Goal: Information Seeking & Learning: Learn about a topic

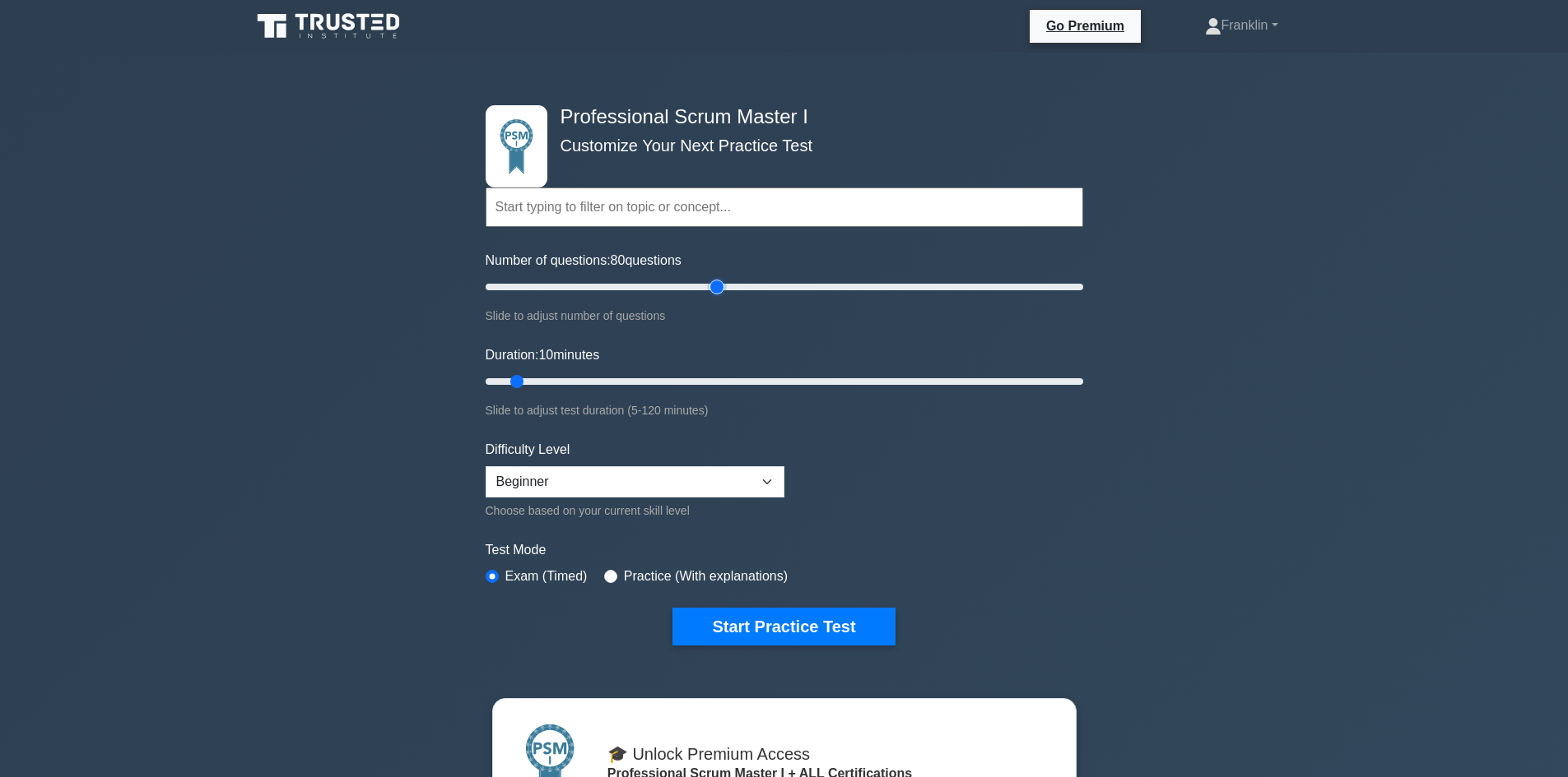
drag, startPoint x: 509, startPoint y: 286, endPoint x: 722, endPoint y: 286, distance: 213.0
type input "80"
click at [722, 286] on input "Number of questions: 80 questions" at bounding box center [784, 287] width 598 height 20
drag, startPoint x: 515, startPoint y: 384, endPoint x: 769, endPoint y: 384, distance: 254.0
type input "60"
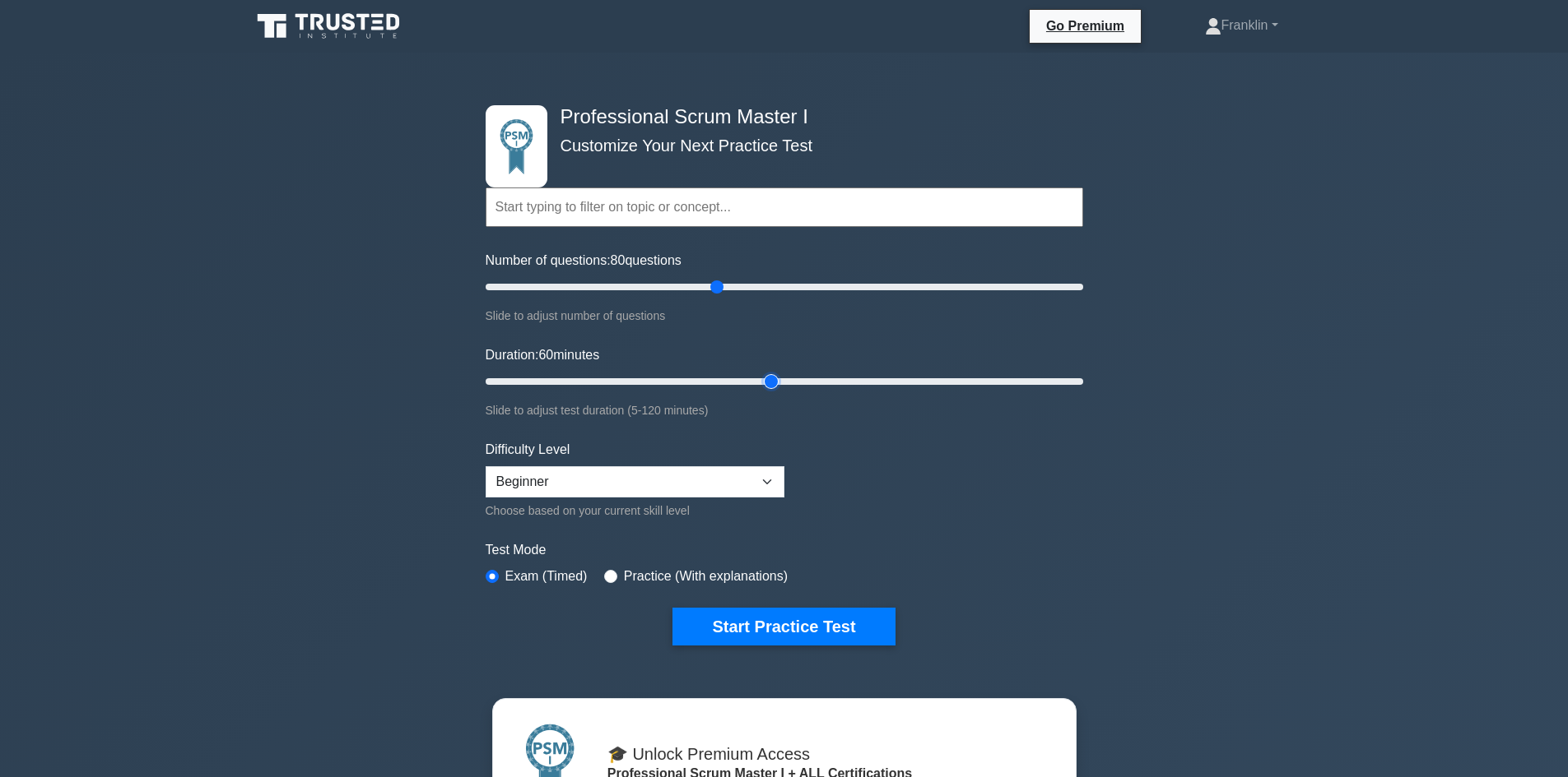
click at [769, 384] on input "Duration: 60 minutes" at bounding box center [784, 381] width 598 height 20
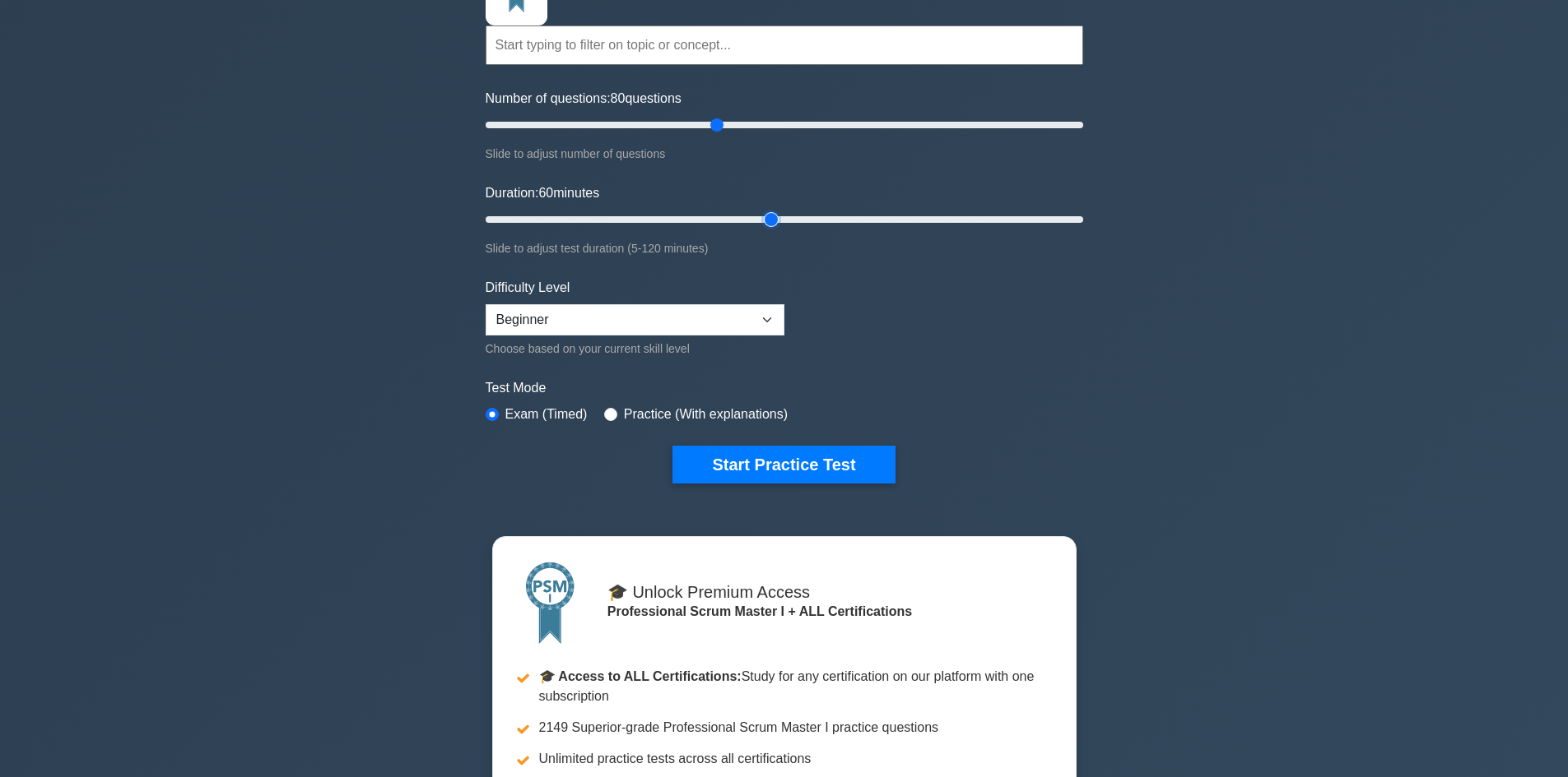
scroll to position [165, 0]
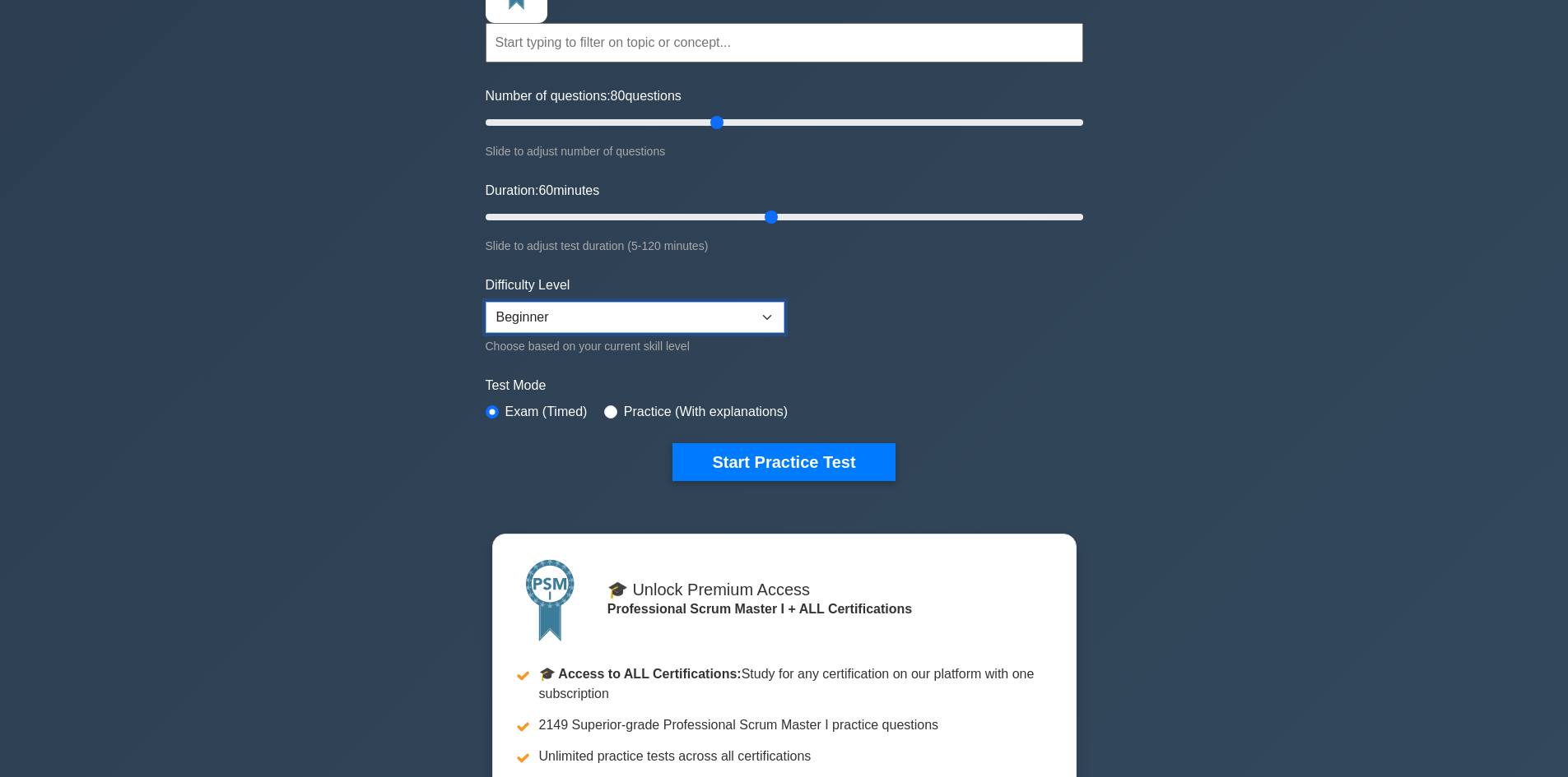
click at [745, 307] on select "Beginner Intermediate Expert" at bounding box center [634, 318] width 299 height 31
select select "expert"
click at [485, 302] on select "Beginner Intermediate Expert" at bounding box center [634, 318] width 299 height 31
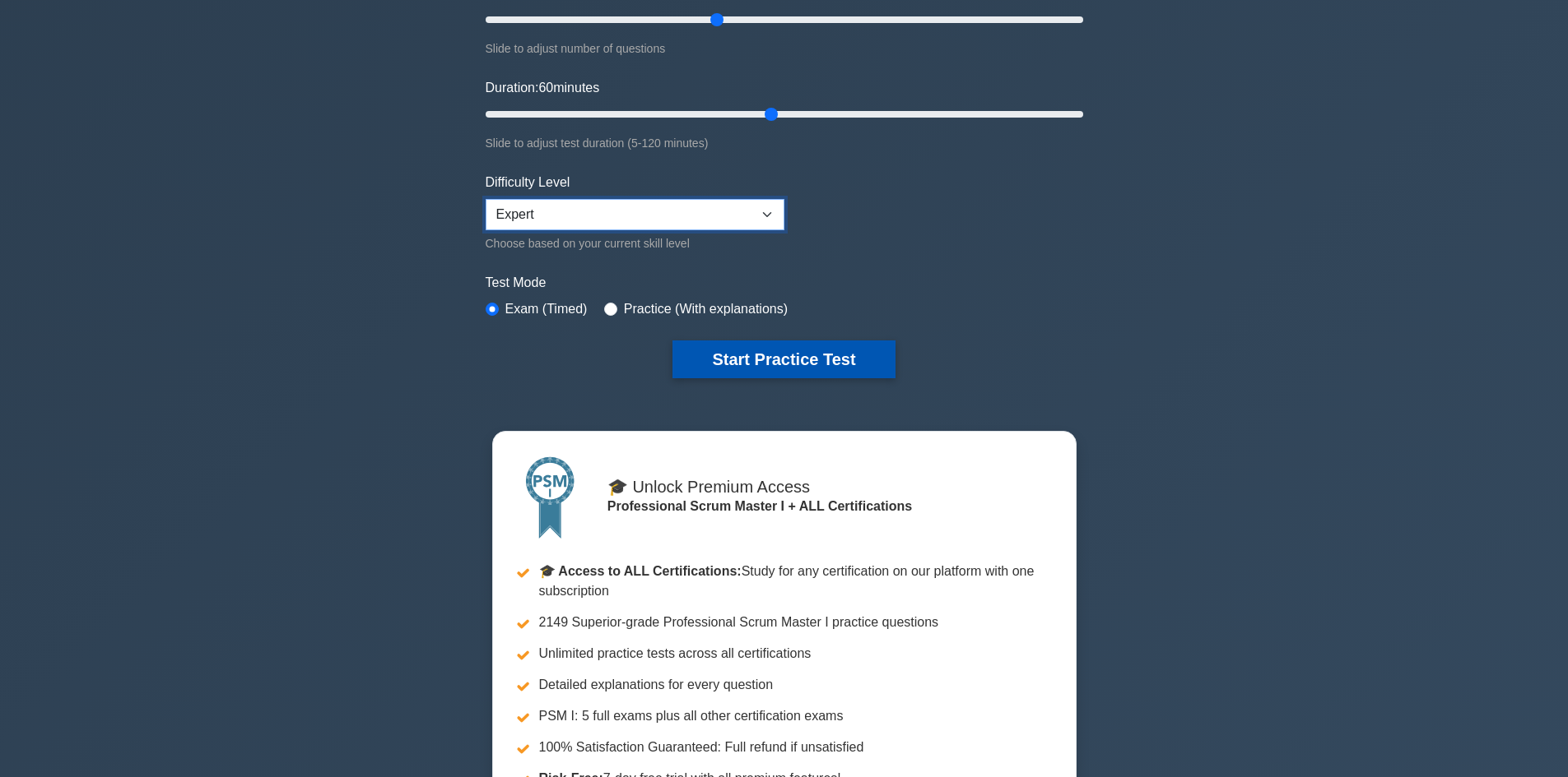
scroll to position [247, 0]
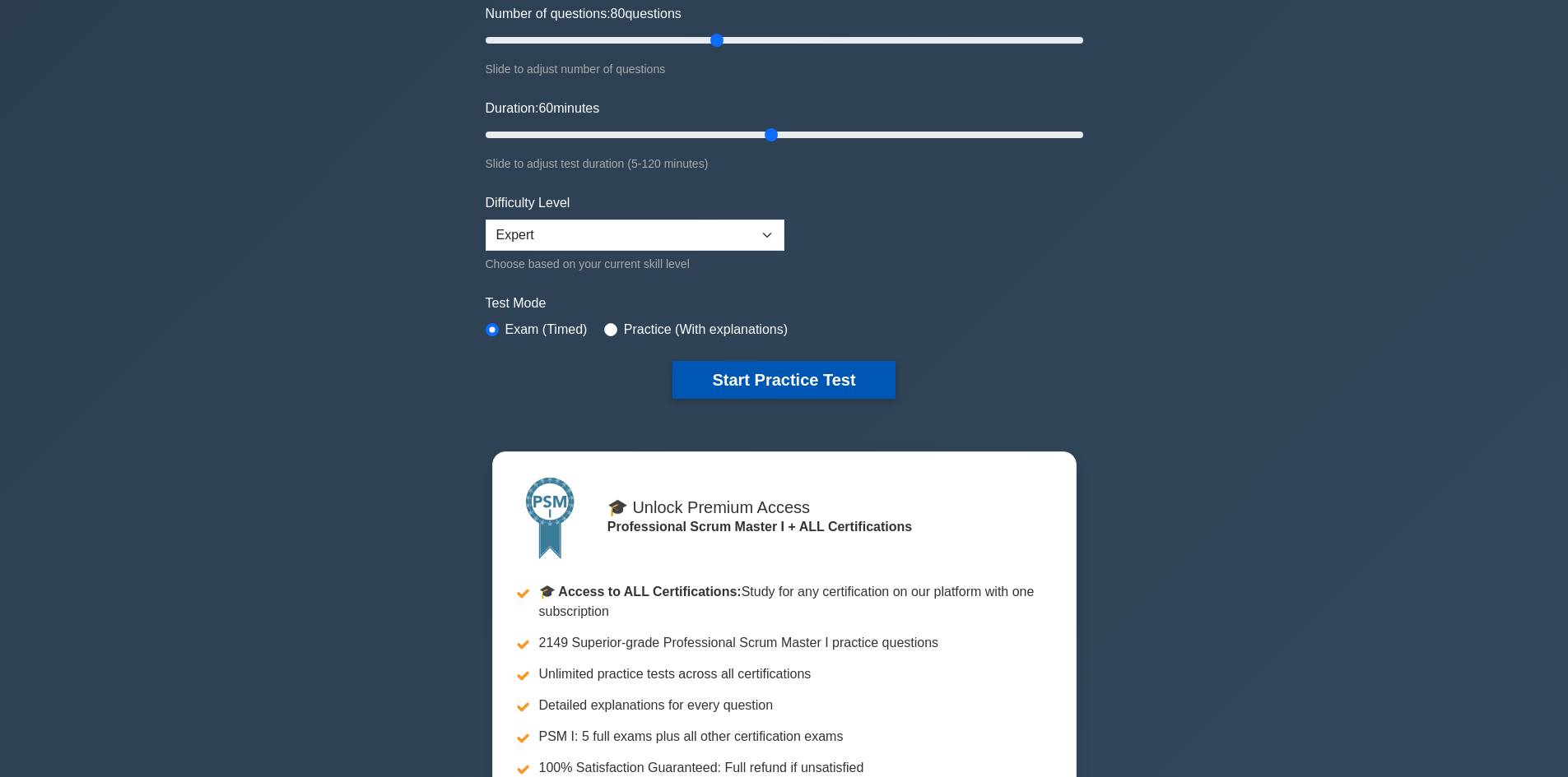
click at [800, 388] on button "Start Practice Test" at bounding box center [784, 380] width 222 height 38
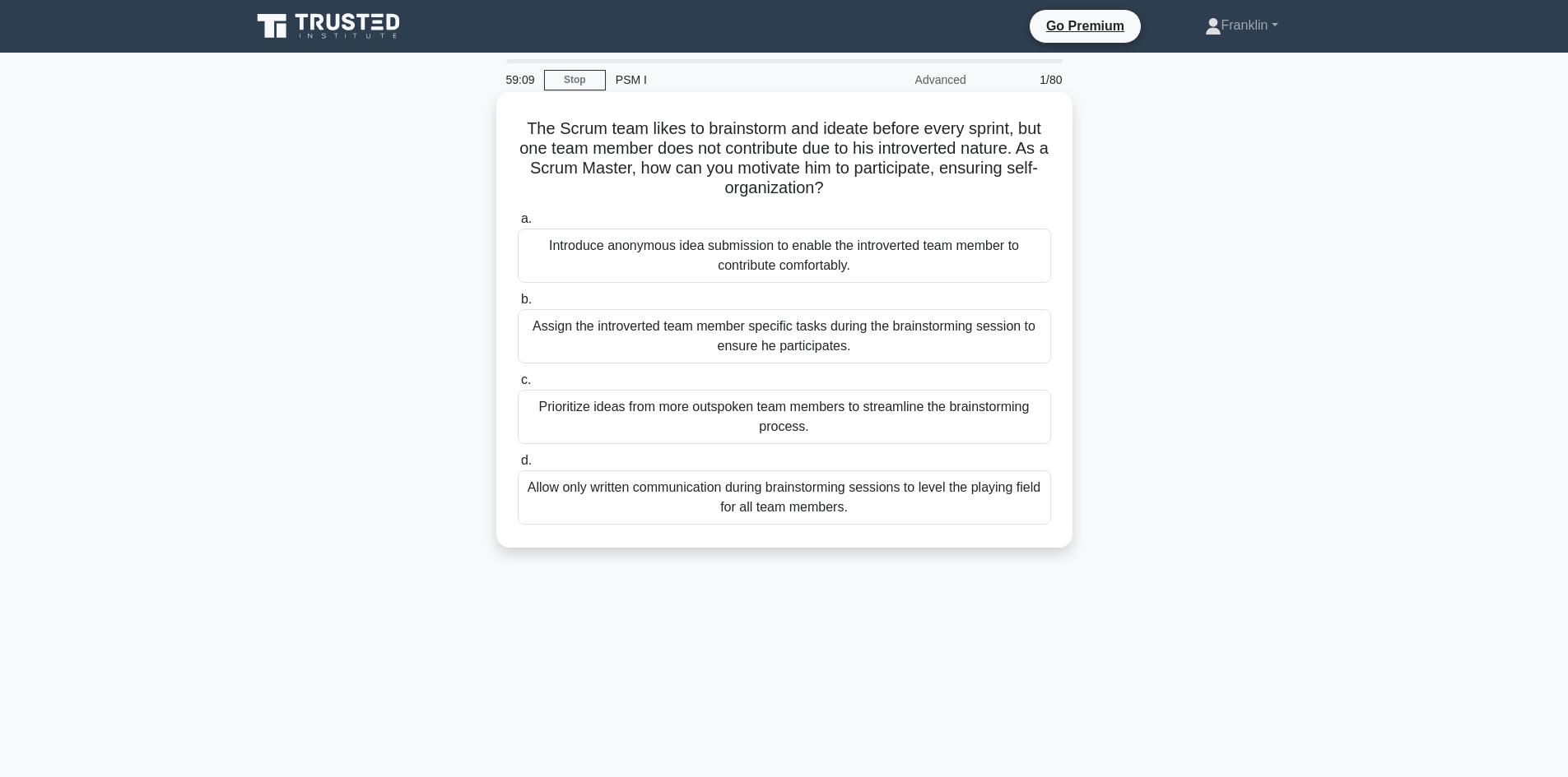
click at [718, 269] on div "Introduce anonymous idea submission to enable the introverted team member to co…" at bounding box center [784, 256] width 533 height 55
click at [517, 224] on input "a. Introduce anonymous idea submission to enable the introverted team member to…" at bounding box center [517, 219] width 0 height 10
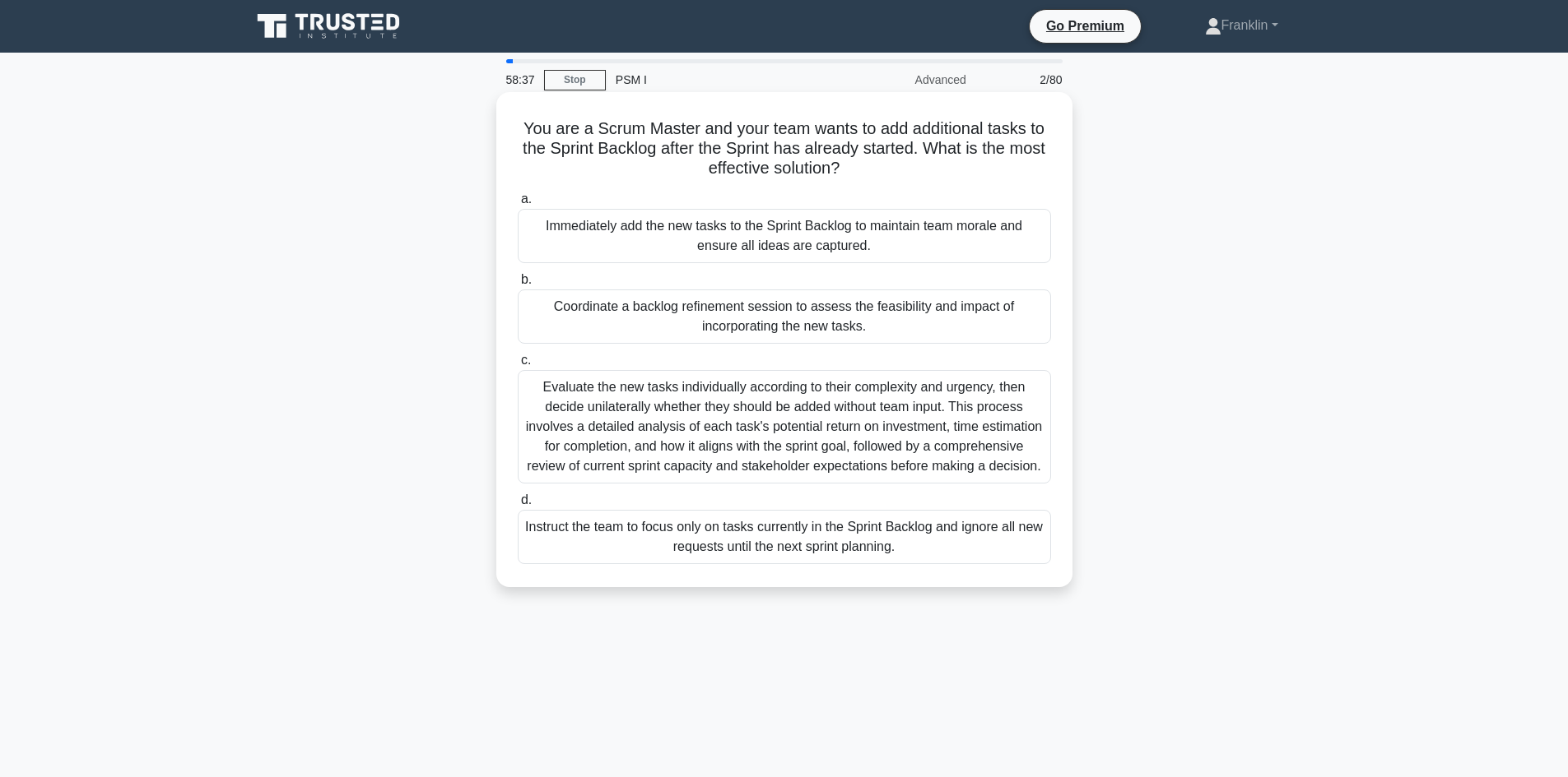
click at [826, 249] on div "Immediately add the new tasks to the Sprint Backlog to maintain team morale and…" at bounding box center [784, 236] width 533 height 55
click at [517, 204] on input "a. Immediately add the new tasks to the Sprint Backlog to maintain team morale …" at bounding box center [517, 199] width 0 height 10
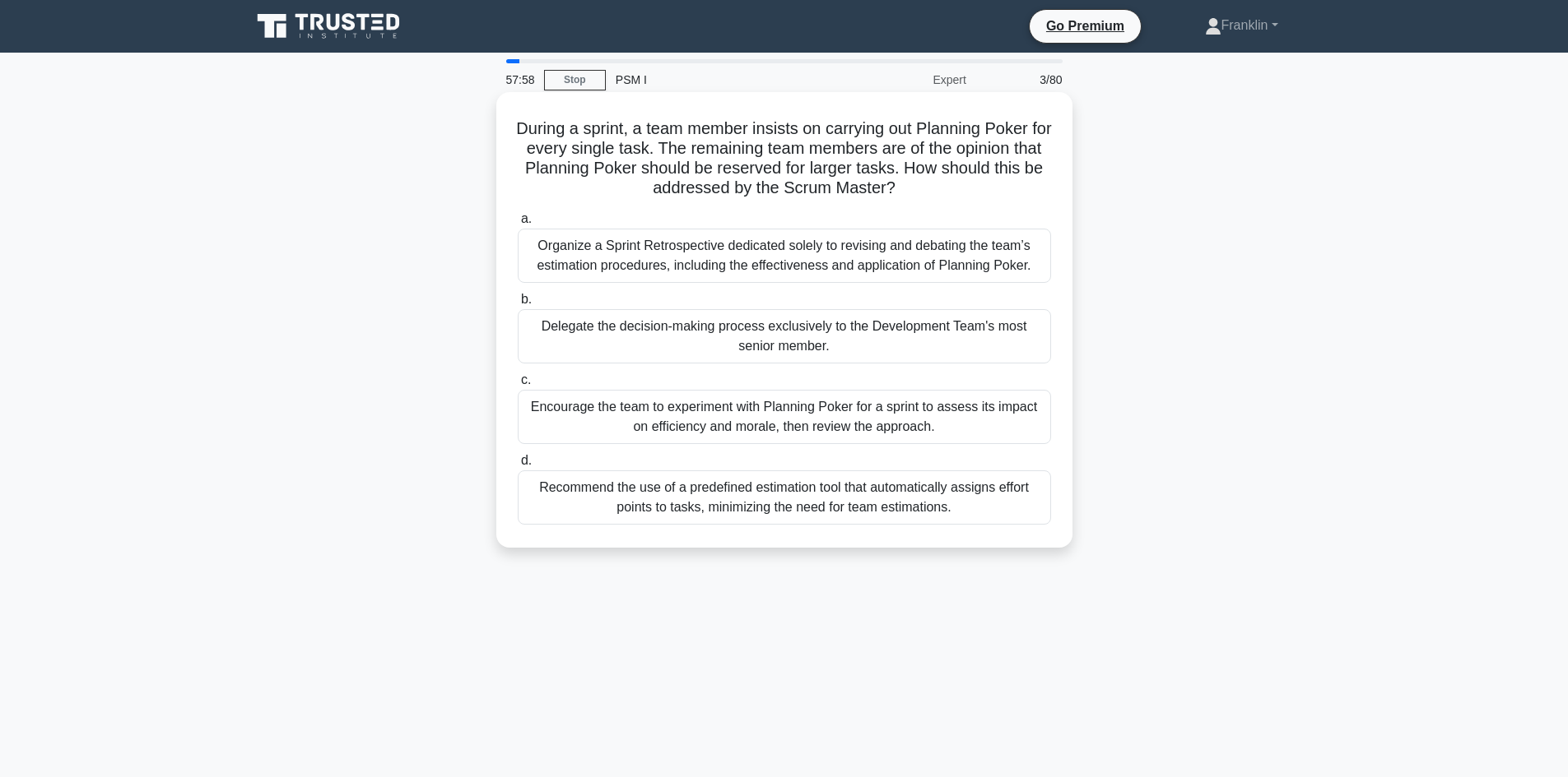
click at [794, 514] on div "Recommend the use of a predefined estimation tool that automatically assigns ef…" at bounding box center [784, 497] width 533 height 55
click at [517, 466] on input "d. Recommend the use of a predefined estimation tool that automatically assigns…" at bounding box center [517, 461] width 0 height 10
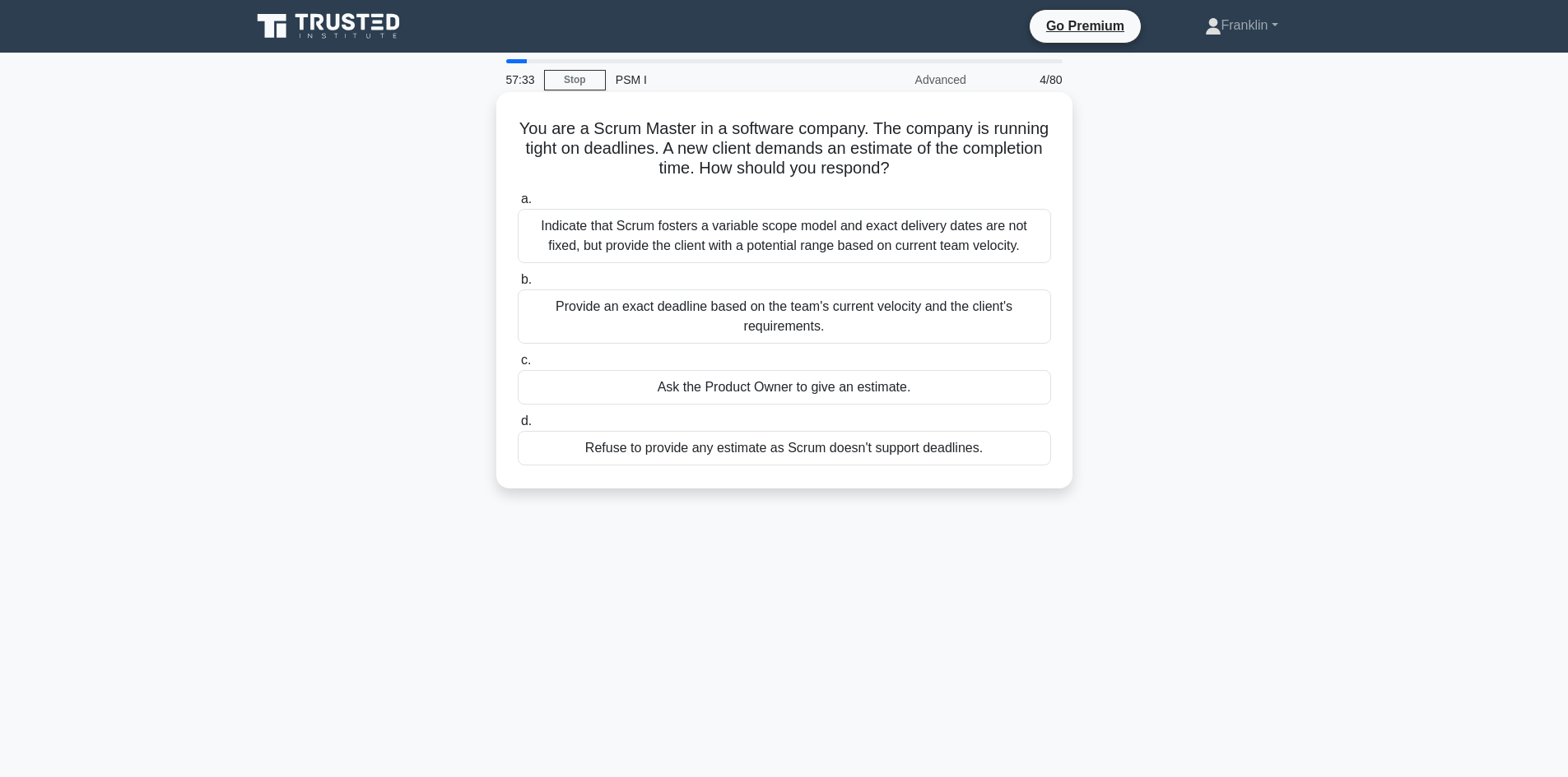
click at [735, 237] on div "Indicate that Scrum fosters a variable scope model and exact delivery dates are…" at bounding box center [784, 236] width 533 height 55
click at [517, 204] on input "a. Indicate that Scrum fosters a variable scope model and exact delivery dates …" at bounding box center [517, 199] width 0 height 10
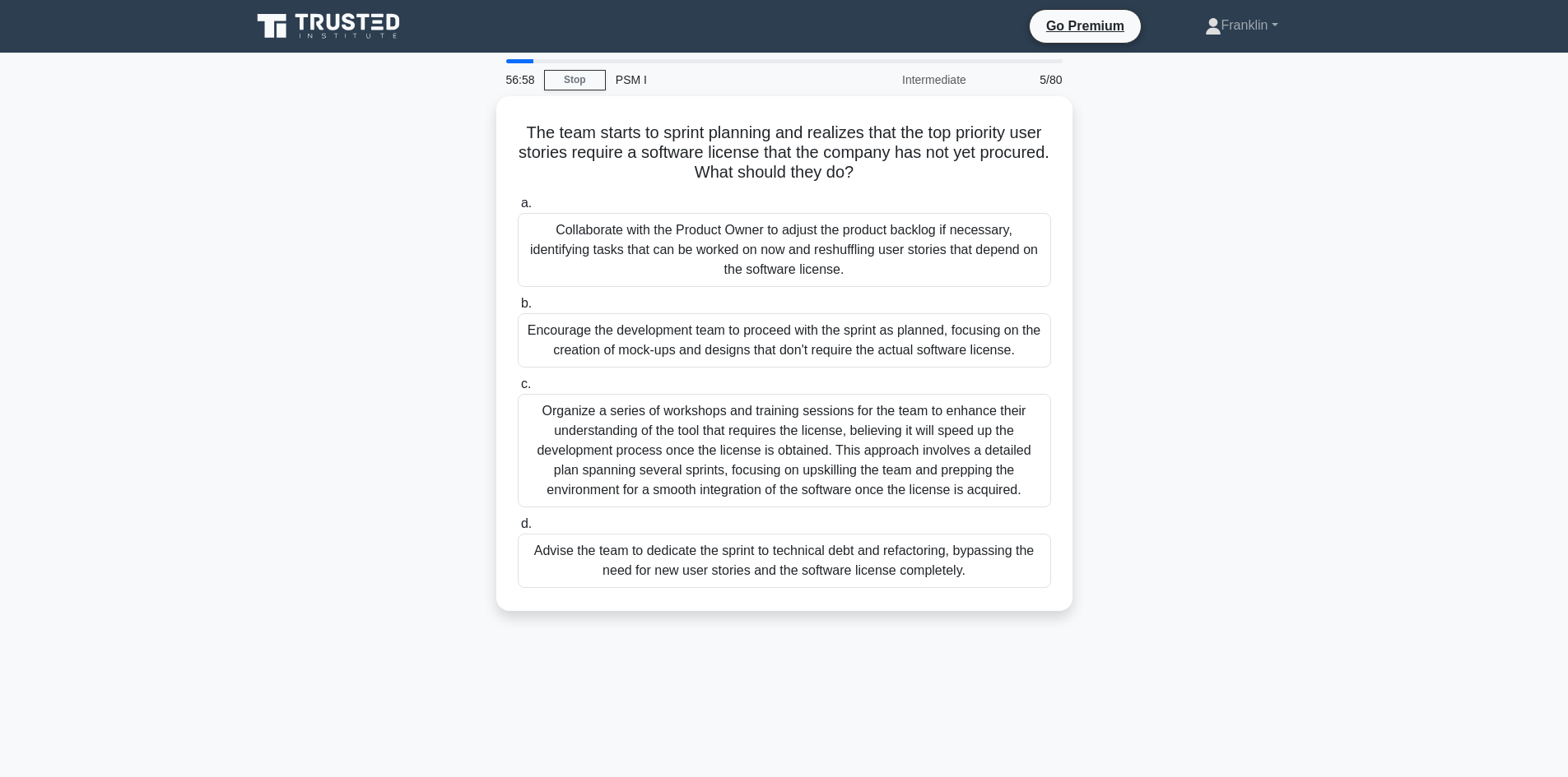
click at [1241, 180] on div "The team starts to sprint planning and realizes that the top priority user stor…" at bounding box center [784, 363] width 1087 height 534
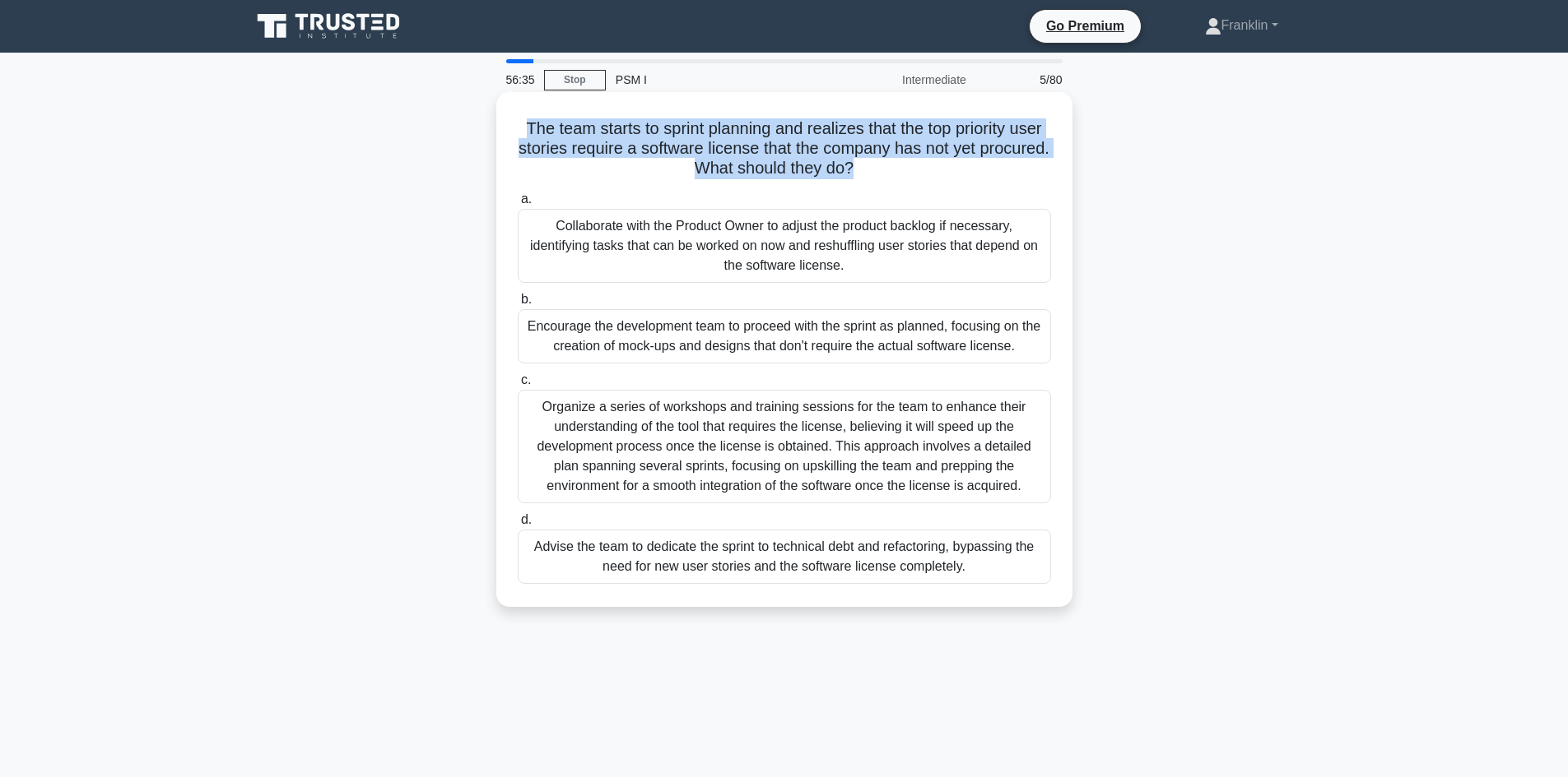
drag, startPoint x: 891, startPoint y: 168, endPoint x: 511, endPoint y: 122, distance: 382.8
click at [511, 122] on div "The team starts to sprint planning and realizes that the top priority user stor…" at bounding box center [784, 349] width 563 height 502
click at [886, 169] on h5 "The team starts to sprint planning and realizes that the top priority user stor…" at bounding box center [784, 149] width 537 height 61
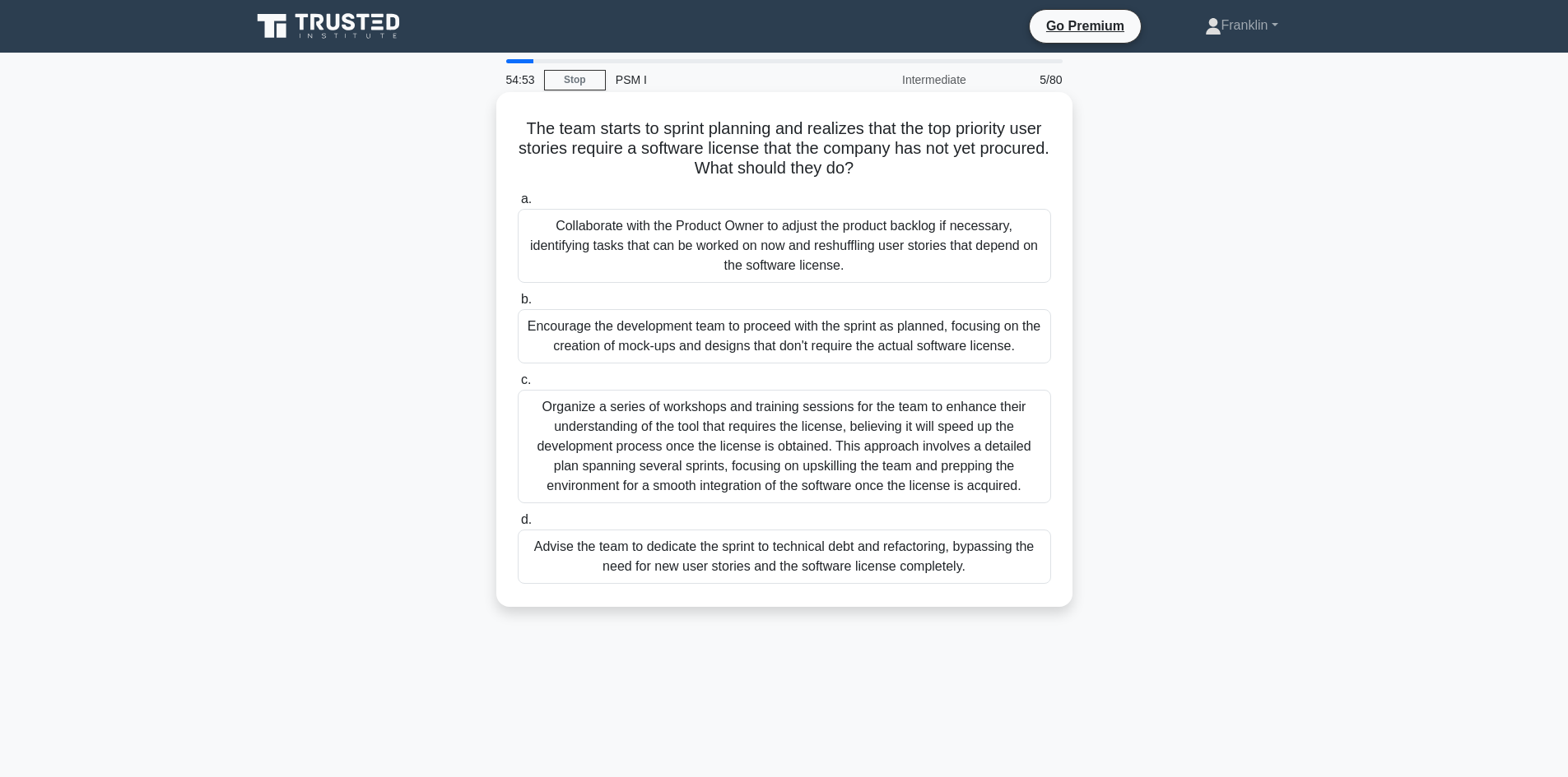
click at [784, 250] on div "Collaborate with the Product Owner to adjust the product backlog if necessary, …" at bounding box center [784, 245] width 533 height 74
click at [517, 204] on input "a. Collaborate with the Product Owner to adjust the product backlog if necessar…" at bounding box center [517, 199] width 0 height 10
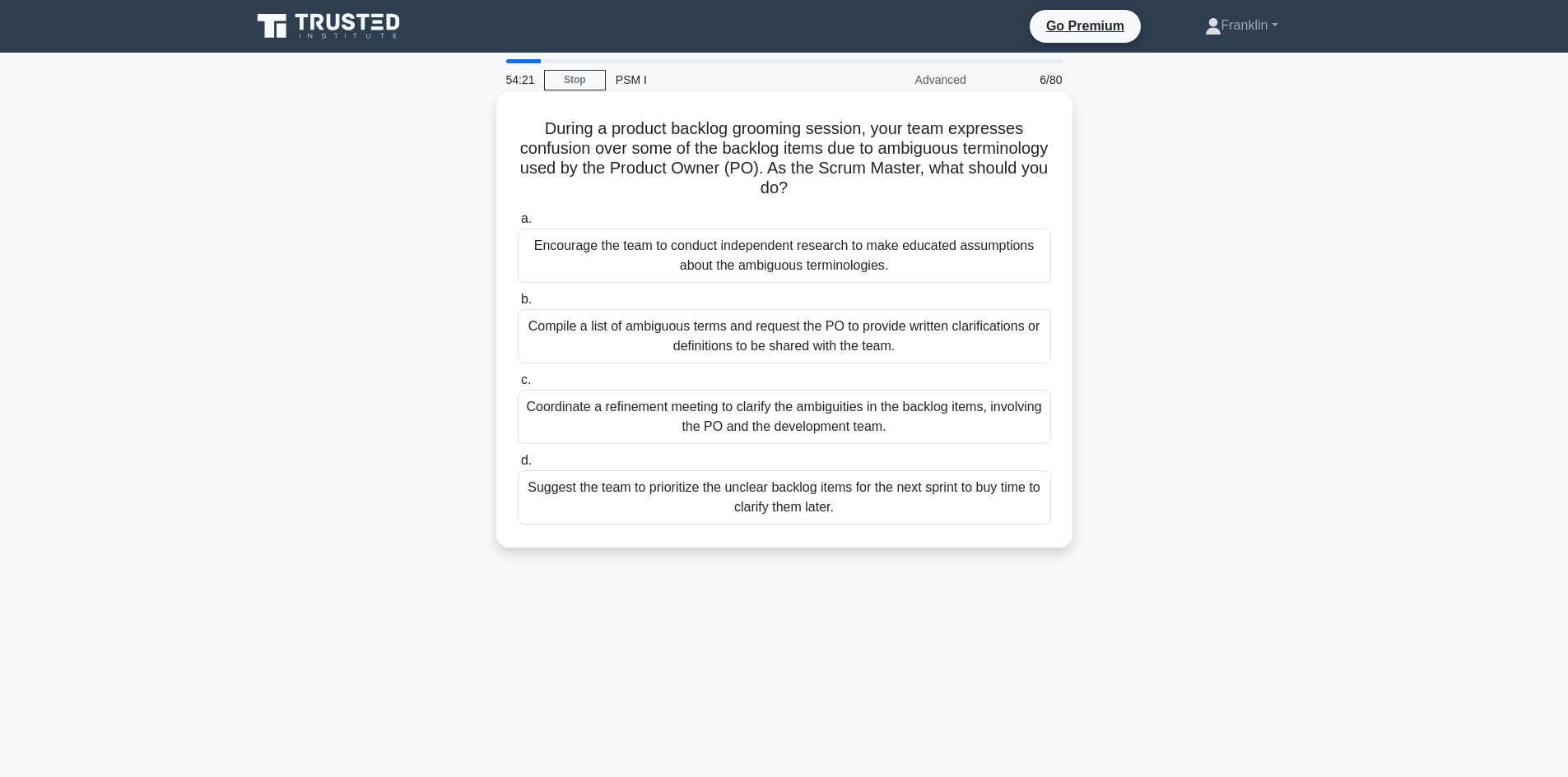
click at [875, 423] on div "Coordinate a refinement meeting to clarify the ambiguities in the backlog items…" at bounding box center [784, 417] width 533 height 55
click at [517, 385] on input "c. Coordinate a refinement meeting to clarify the ambiguities in the backlog it…" at bounding box center [517, 380] width 0 height 10
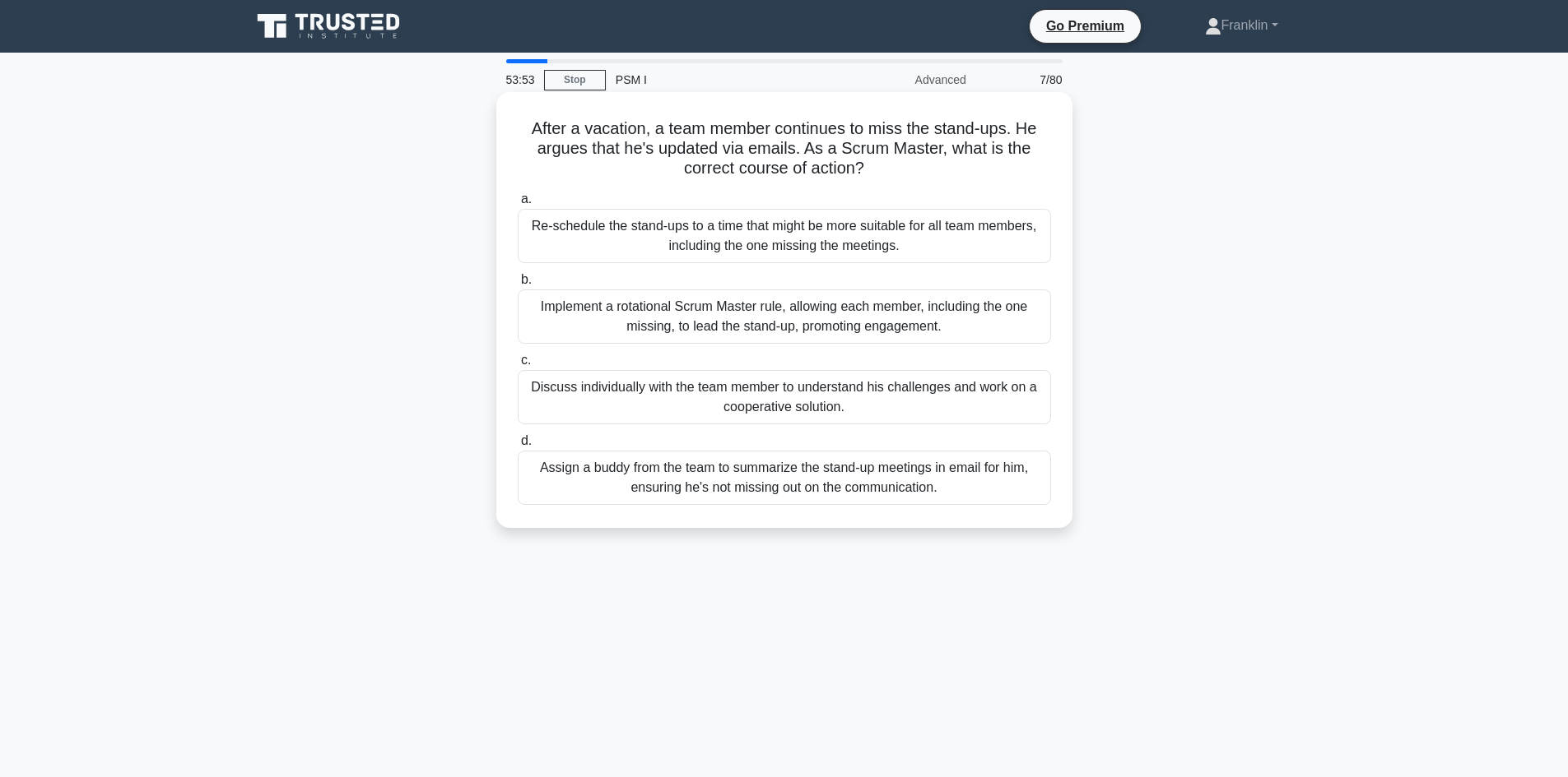
click at [901, 410] on div "Discuss individually with the team member to understand his challenges and work…" at bounding box center [784, 397] width 533 height 55
click at [517, 366] on input "c. Discuss individually with the team member to understand his challenges and w…" at bounding box center [517, 360] width 0 height 10
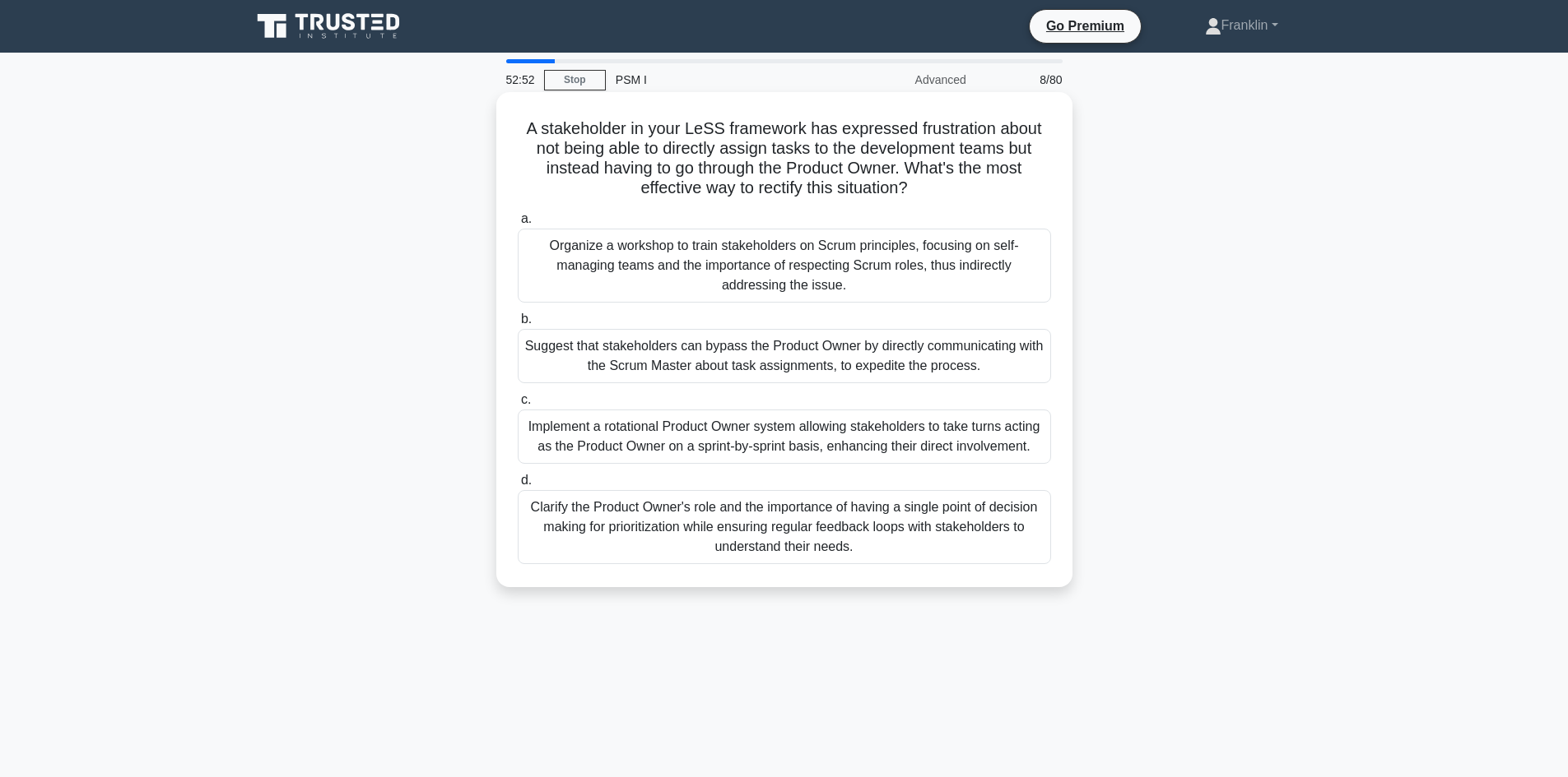
click at [777, 541] on div "Clarify the Product Owner's role and the importance of having a single point of…" at bounding box center [784, 527] width 533 height 74
click at [517, 486] on input "d. Clarify the Product Owner's role and the importance of having a single point…" at bounding box center [517, 481] width 0 height 10
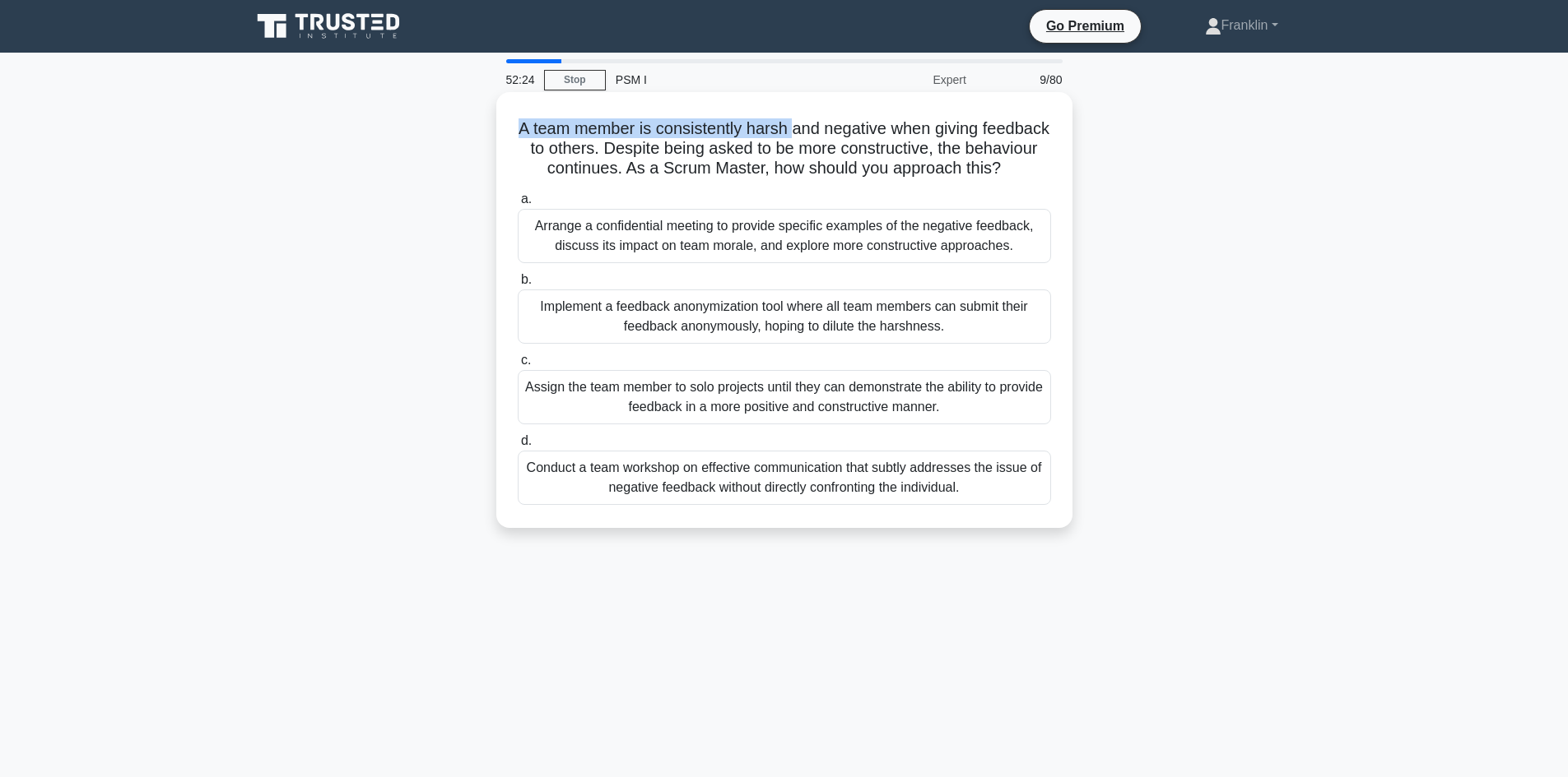
drag, startPoint x: 549, startPoint y: 130, endPoint x: 827, endPoint y: 127, distance: 278.0
click at [827, 127] on h5 "A team member is consistently harsh and negative when giving feedback to others…" at bounding box center [784, 149] width 537 height 61
click at [698, 133] on h5 "A team member is consistently harsh and negative when giving feedback to others…" at bounding box center [784, 149] width 537 height 61
drag, startPoint x: 551, startPoint y: 128, endPoint x: 819, endPoint y: 112, distance: 268.5
click at [819, 112] on div "A team member is consistently harsh and negative when giving feedback to others…" at bounding box center [784, 310] width 563 height 423
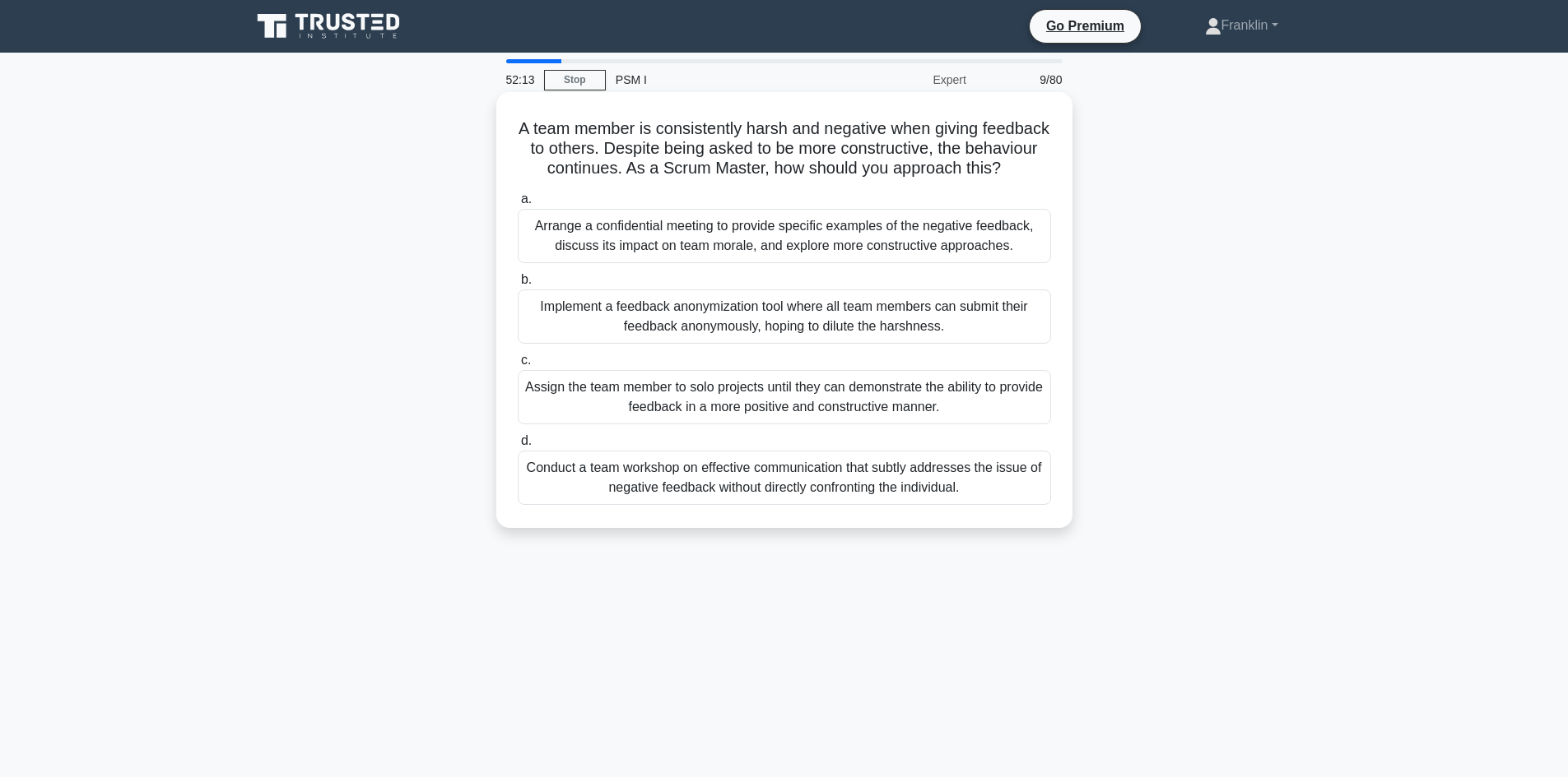
click at [830, 123] on h5 "A team member is consistently harsh and negative when giving feedback to others…" at bounding box center [784, 149] width 537 height 61
click at [647, 263] on div "Arrange a confidential meeting to provide specific examples of the negative fee…" at bounding box center [784, 236] width 533 height 55
click at [517, 204] on input "a. Arrange a confidential meeting to provide specific examples of the negative …" at bounding box center [517, 199] width 0 height 10
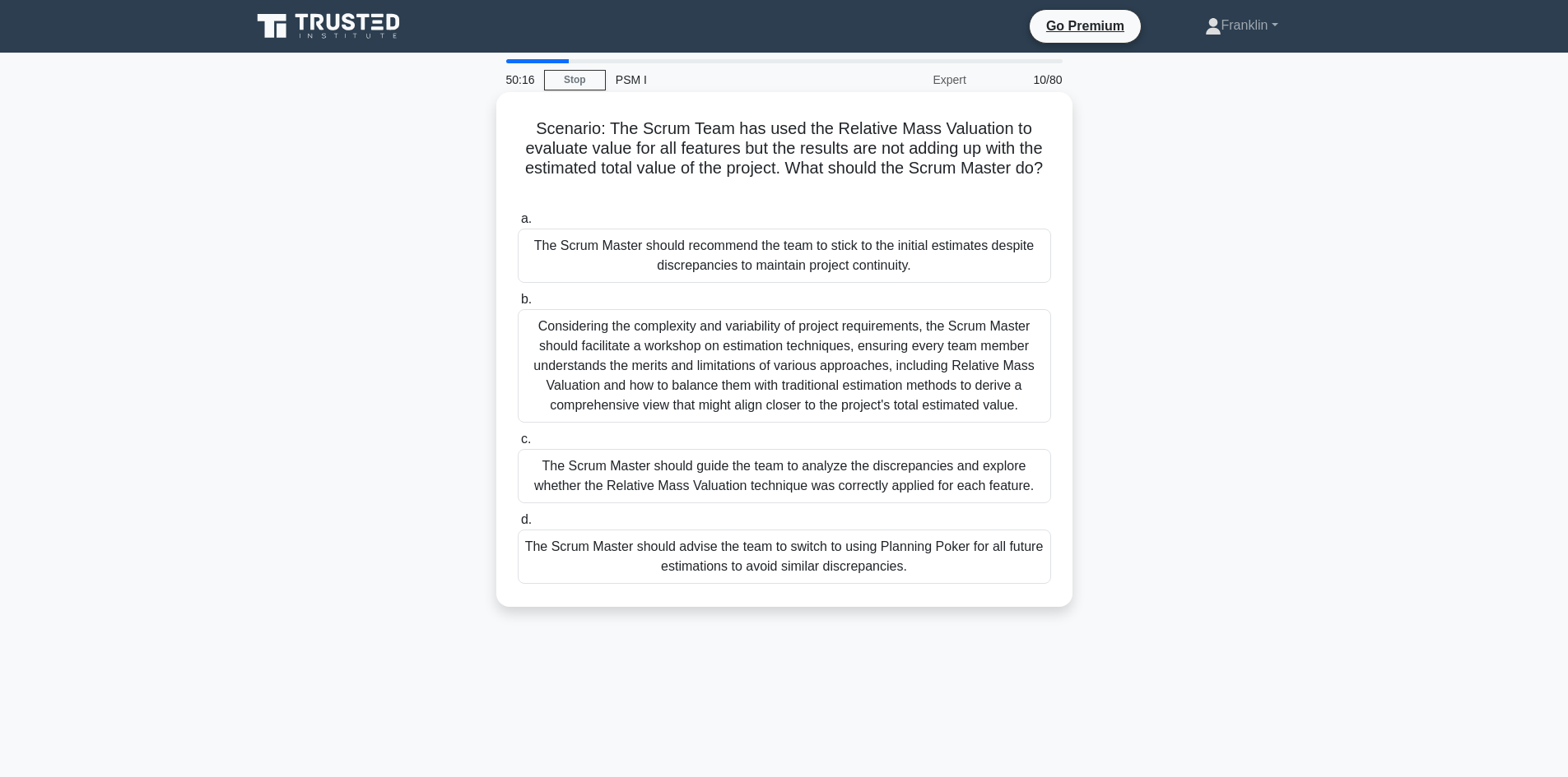
click at [817, 482] on div "The Scrum Master should guide the team to analyze the discrepancies and explore…" at bounding box center [784, 476] width 533 height 55
click at [517, 445] on input "c. The Scrum Master should guide the team to analyze the discrepancies and expl…" at bounding box center [517, 439] width 0 height 10
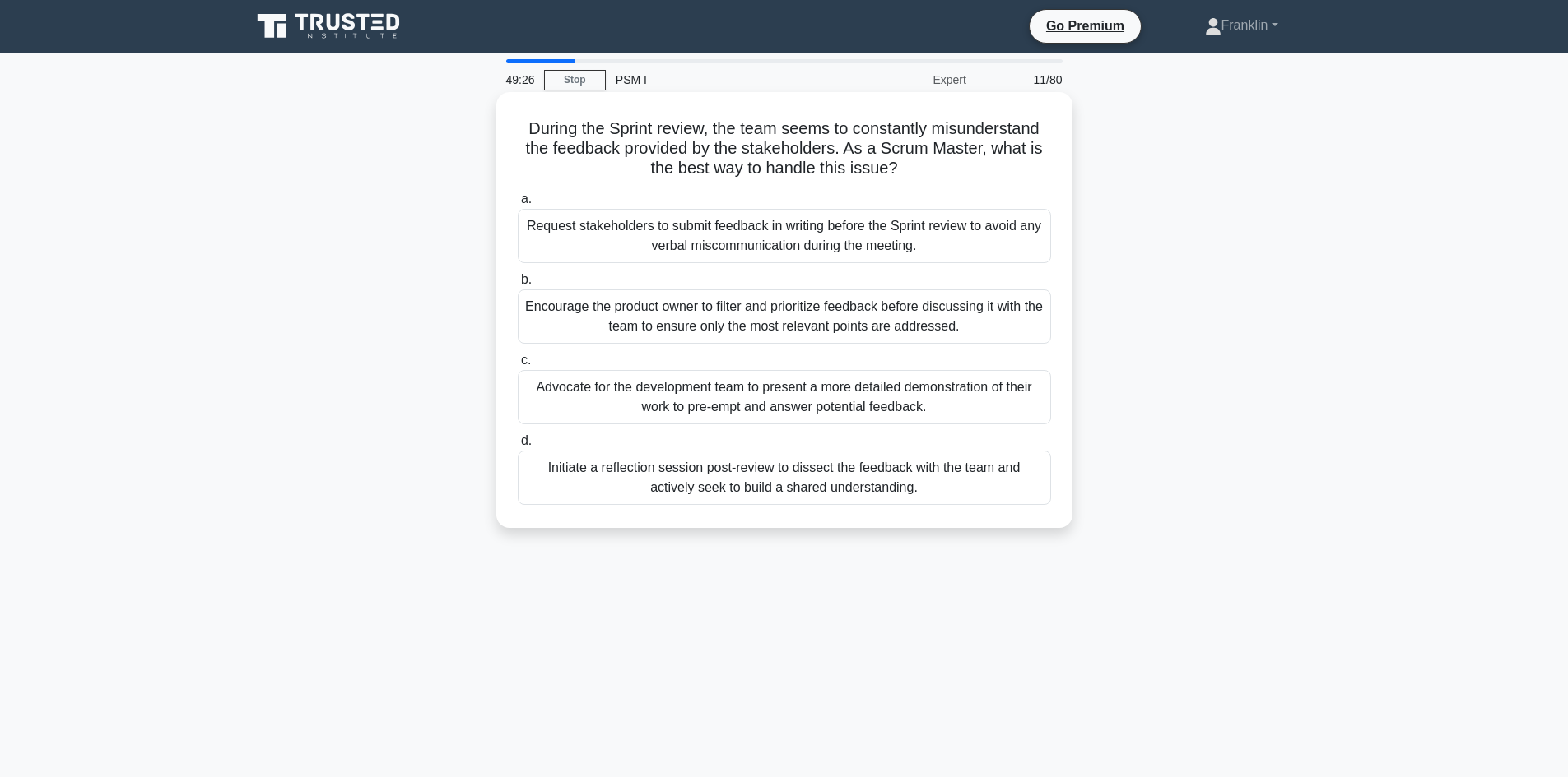
click at [937, 327] on div "Encourage the product owner to filter and prioritize feedback before discussing…" at bounding box center [784, 316] width 533 height 55
click at [517, 286] on input "b. Encourage the product owner to filter and prioritize feedback before discuss…" at bounding box center [517, 280] width 0 height 10
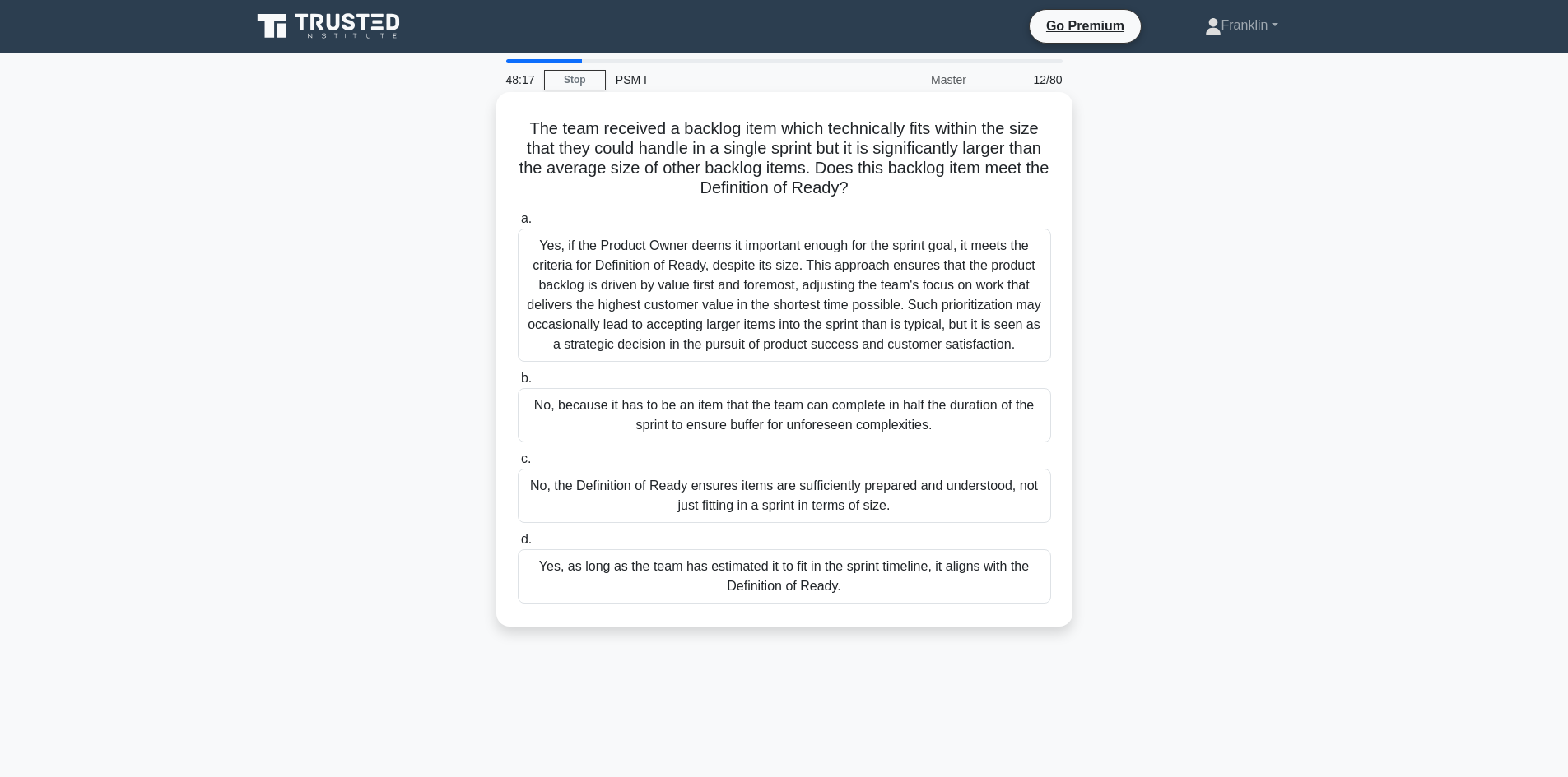
click at [847, 583] on div "Yes, as long as the team has estimated it to fit in the sprint timeline, it ali…" at bounding box center [784, 576] width 533 height 55
click at [517, 546] on input "d. Yes, as long as the team has estimated it to fit in the sprint timeline, it …" at bounding box center [517, 540] width 0 height 10
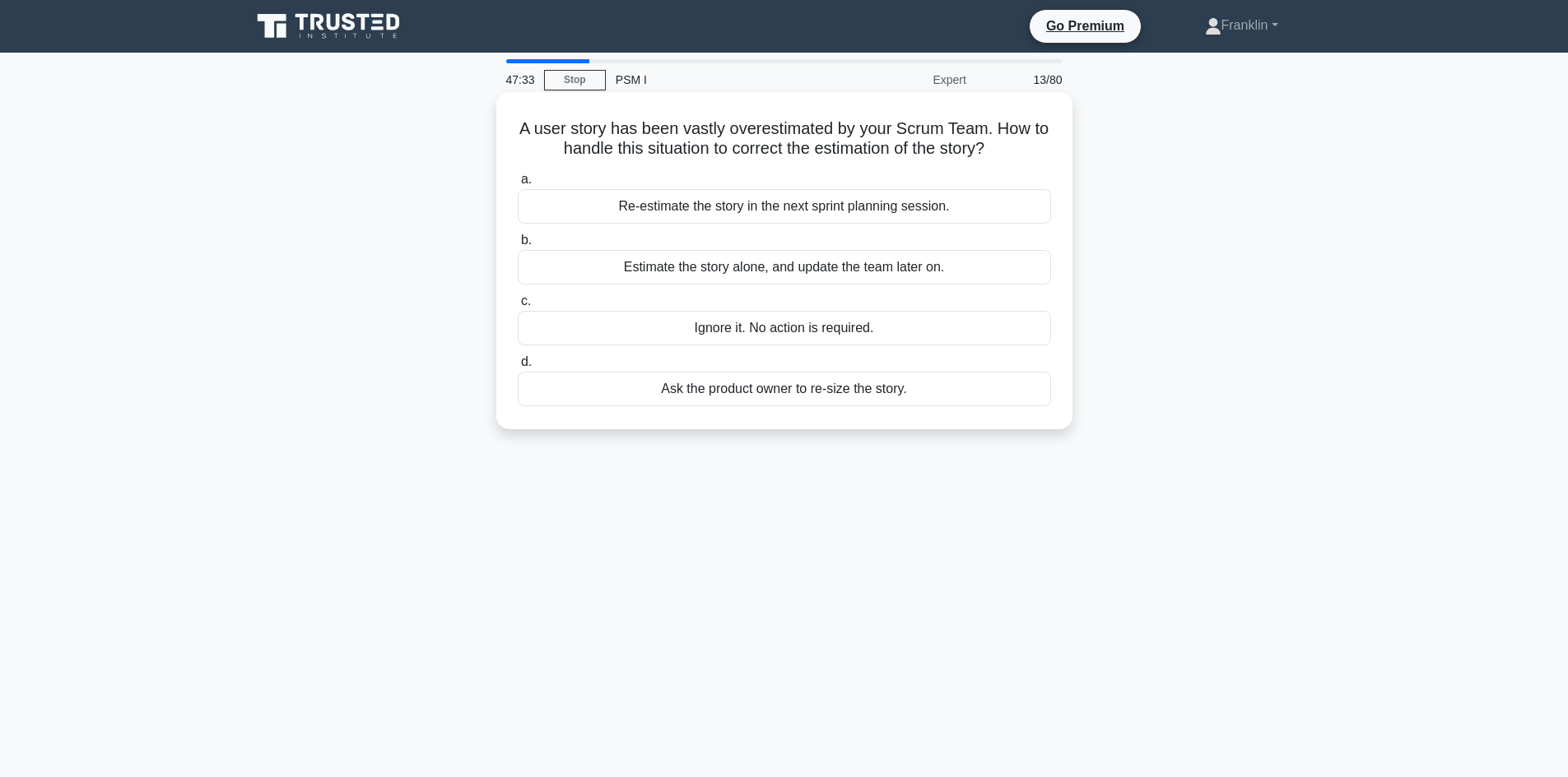
click at [827, 335] on div "Ignore it. No action is required." at bounding box center [784, 328] width 533 height 35
click at [517, 307] on input "c. Ignore it. No action is required." at bounding box center [517, 301] width 0 height 10
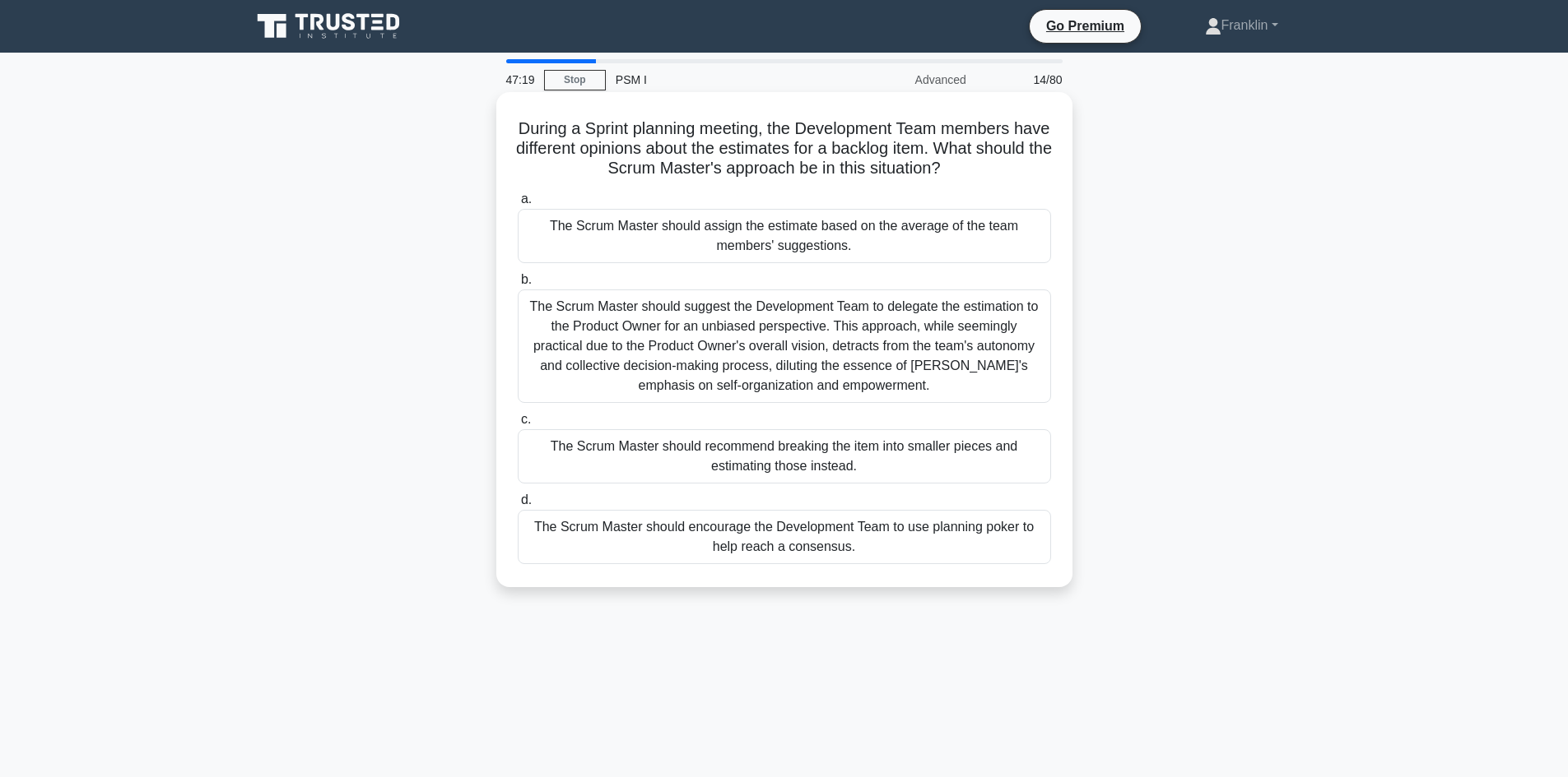
drag, startPoint x: 986, startPoint y: 167, endPoint x: 501, endPoint y: 120, distance: 487.3
click at [501, 120] on div "During a Sprint planning meeting, the Development Team members have different o…" at bounding box center [784, 340] width 576 height 495
click at [524, 134] on h5 "During a Sprint planning meeting, the Development Team members have different o…" at bounding box center [784, 149] width 537 height 61
drag, startPoint x: 534, startPoint y: 125, endPoint x: 786, endPoint y: 133, distance: 252.1
click at [786, 133] on h5 "During a Sprint planning meeting, the Development Team members have different o…" at bounding box center [784, 149] width 537 height 61
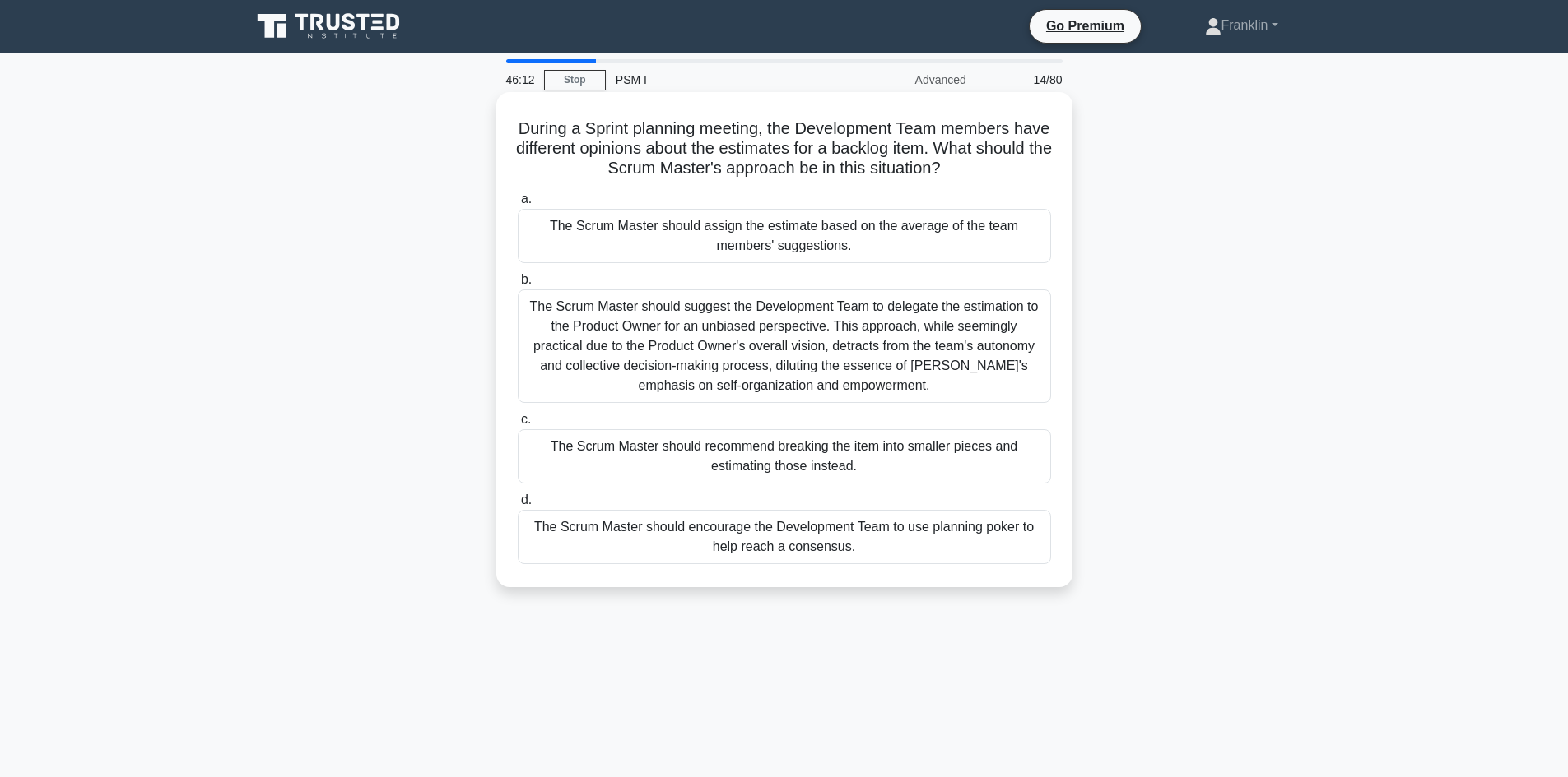
click at [762, 381] on div "The Scrum Master should suggest the Development Team to delegate the estimation…" at bounding box center [784, 346] width 533 height 113
click at [517, 286] on input "b. The Scrum Master should suggest the Development Team to delegate the estimat…" at bounding box center [517, 280] width 0 height 10
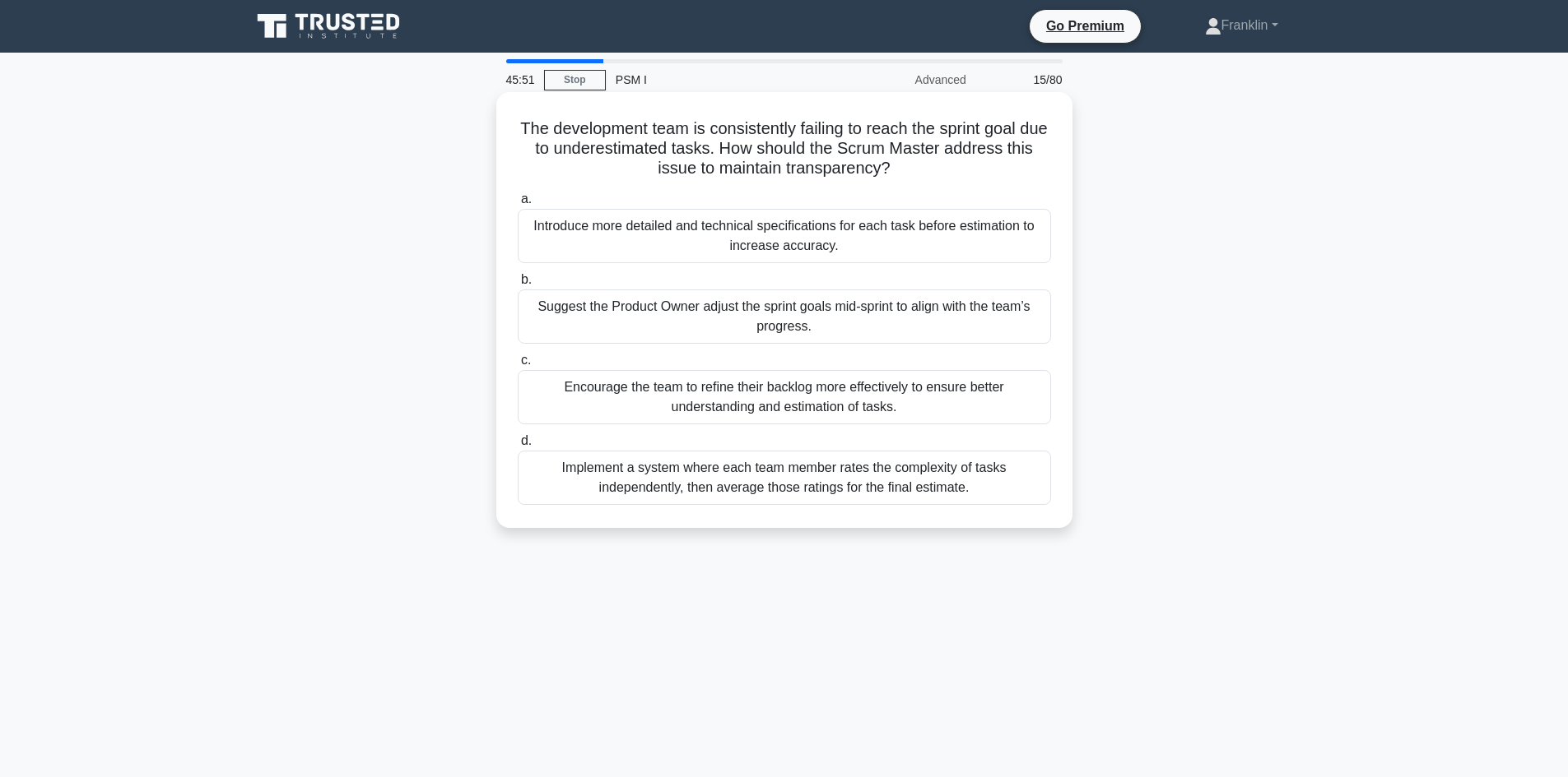
click at [839, 414] on div "Encourage the team to refine their backlog more effectively to ensure better un…" at bounding box center [784, 397] width 533 height 55
click at [517, 366] on input "c. Encourage the team to refine their backlog more effectively to ensure better…" at bounding box center [517, 360] width 0 height 10
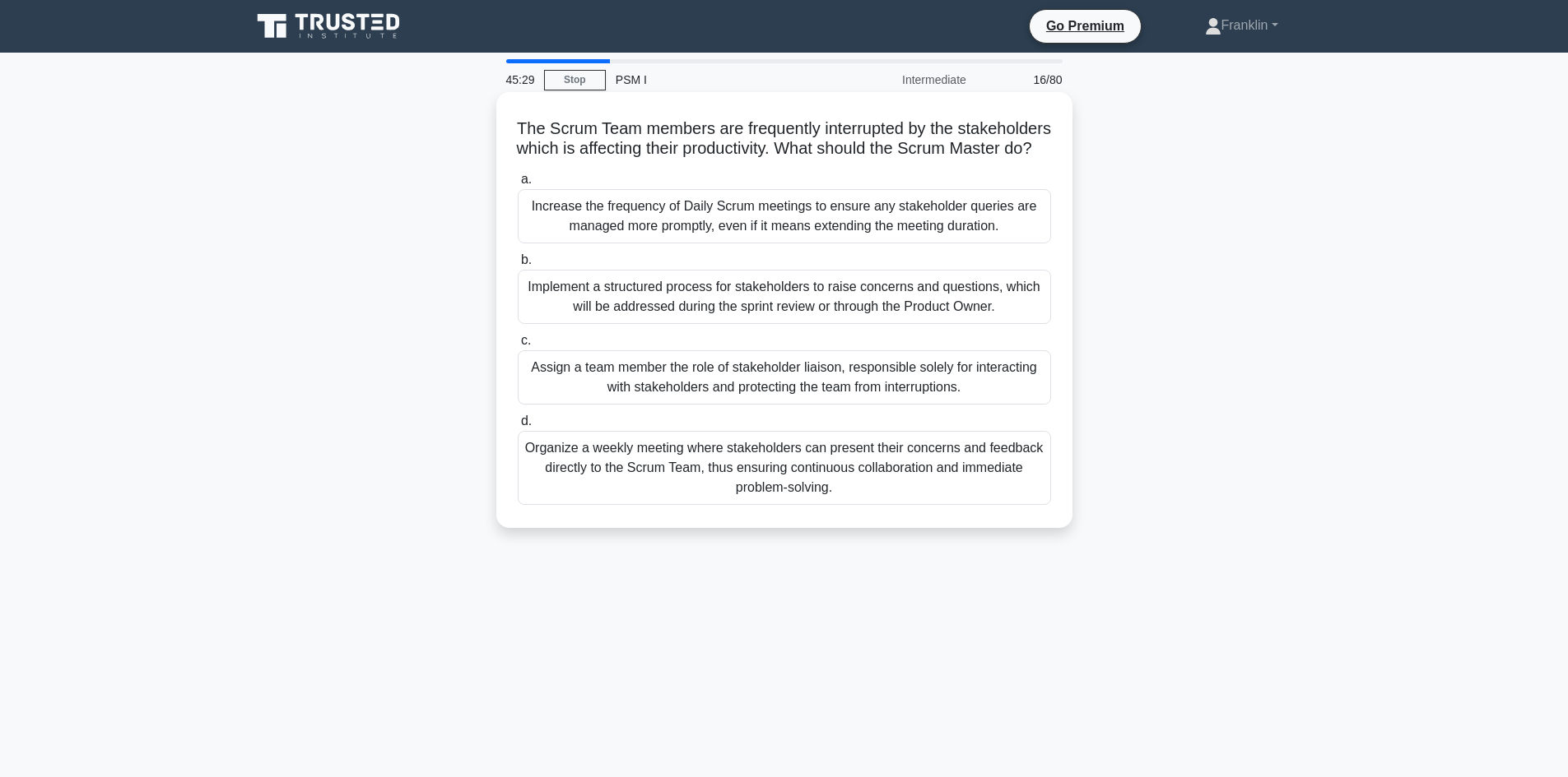
click at [756, 320] on div "Implement a structured process for stakeholders to raise concerns and questions…" at bounding box center [784, 297] width 533 height 55
click at [517, 266] on input "b. Implement a structured process for stakeholders to raise concerns and questi…" at bounding box center [517, 260] width 0 height 10
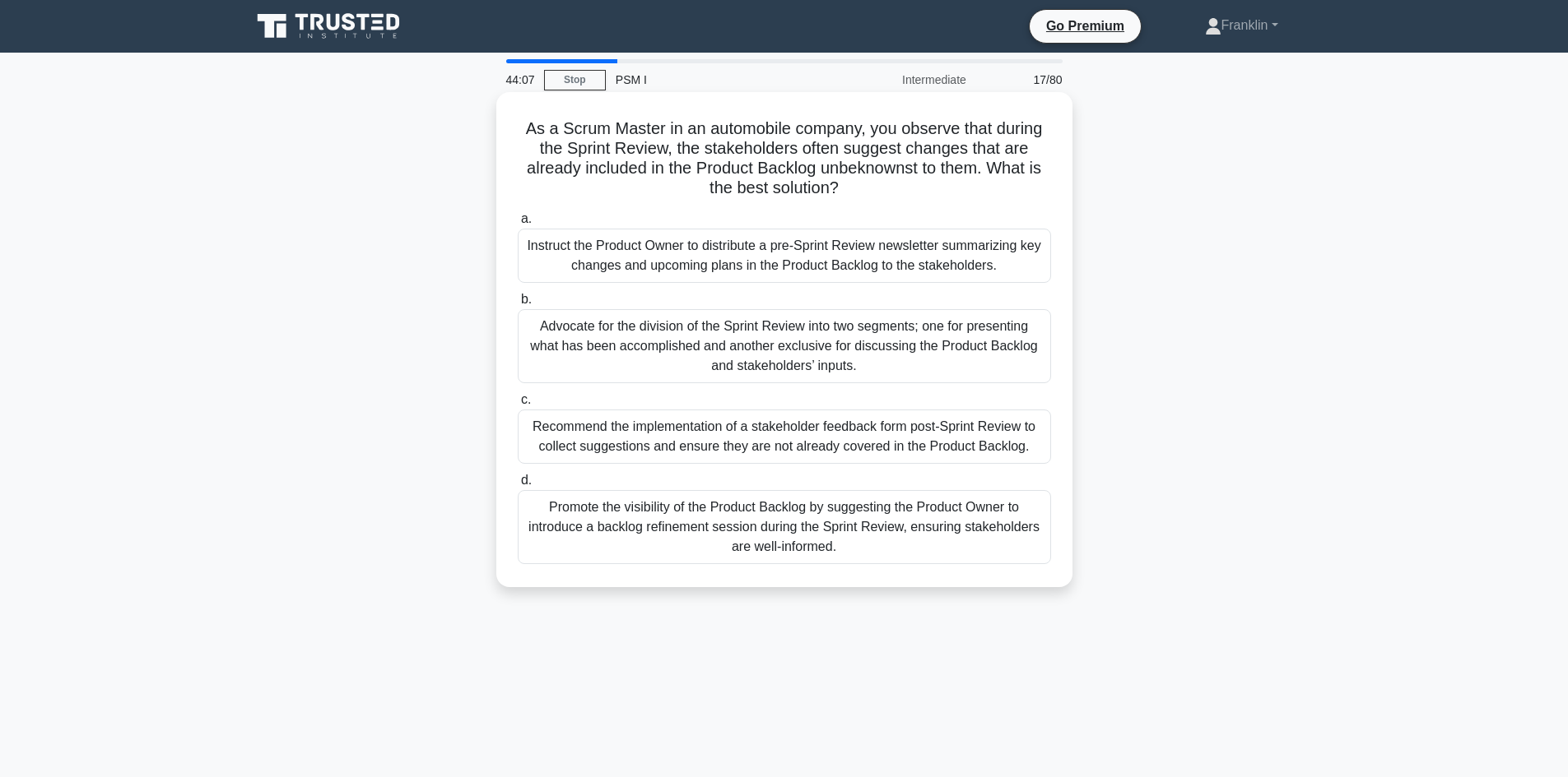
click at [893, 358] on div "Advocate for the division of the Sprint Review into two segments; one for prese…" at bounding box center [784, 346] width 533 height 74
click at [517, 305] on input "b. Advocate for the division of the Sprint Review into two segments; one for pr…" at bounding box center [517, 300] width 0 height 10
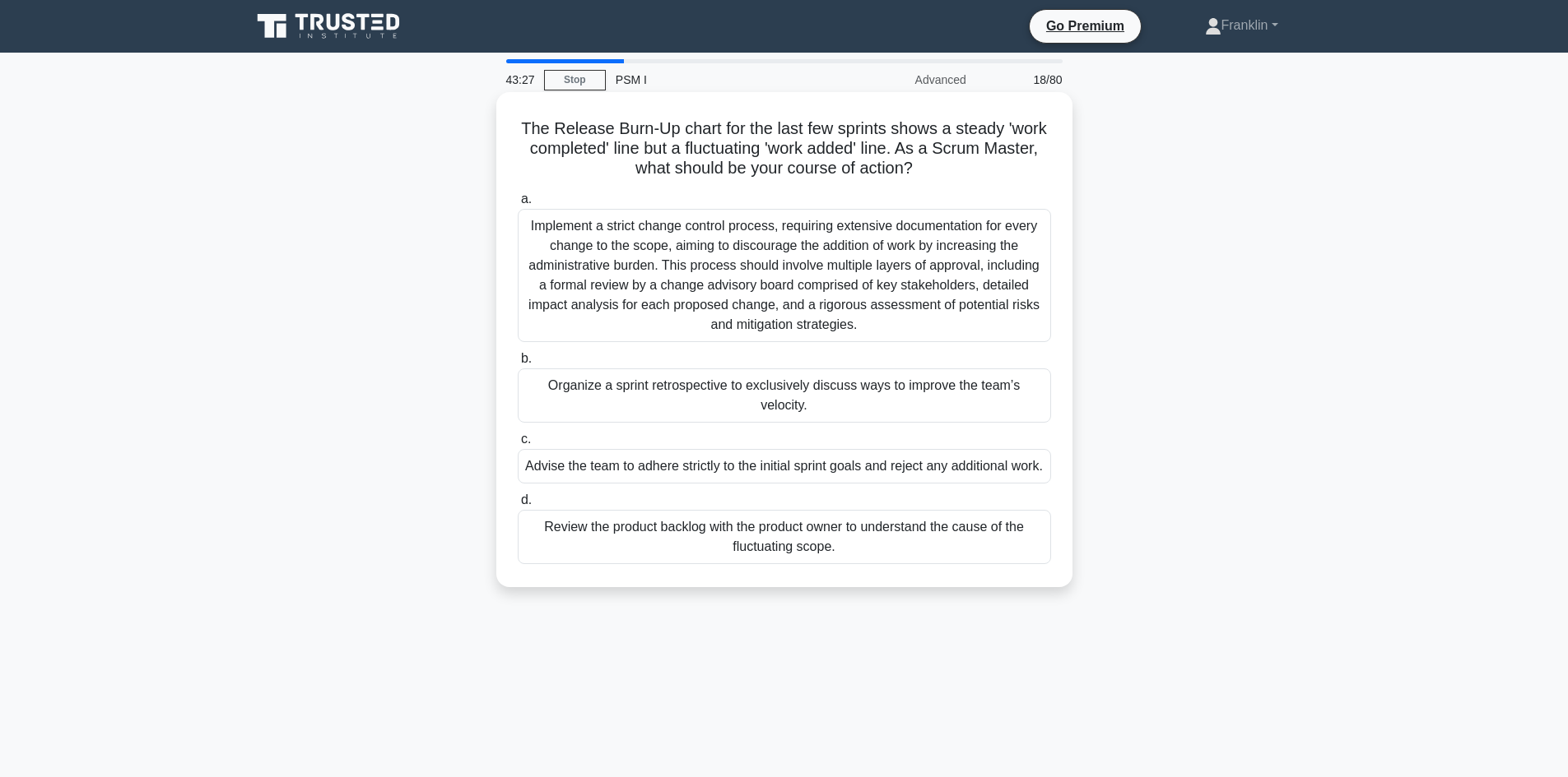
click at [802, 544] on div "Review the product backlog with the product owner to understand the cause of th…" at bounding box center [784, 537] width 533 height 55
click at [517, 506] on input "d. Review the product backlog with the product owner to understand the cause of…" at bounding box center [517, 501] width 0 height 10
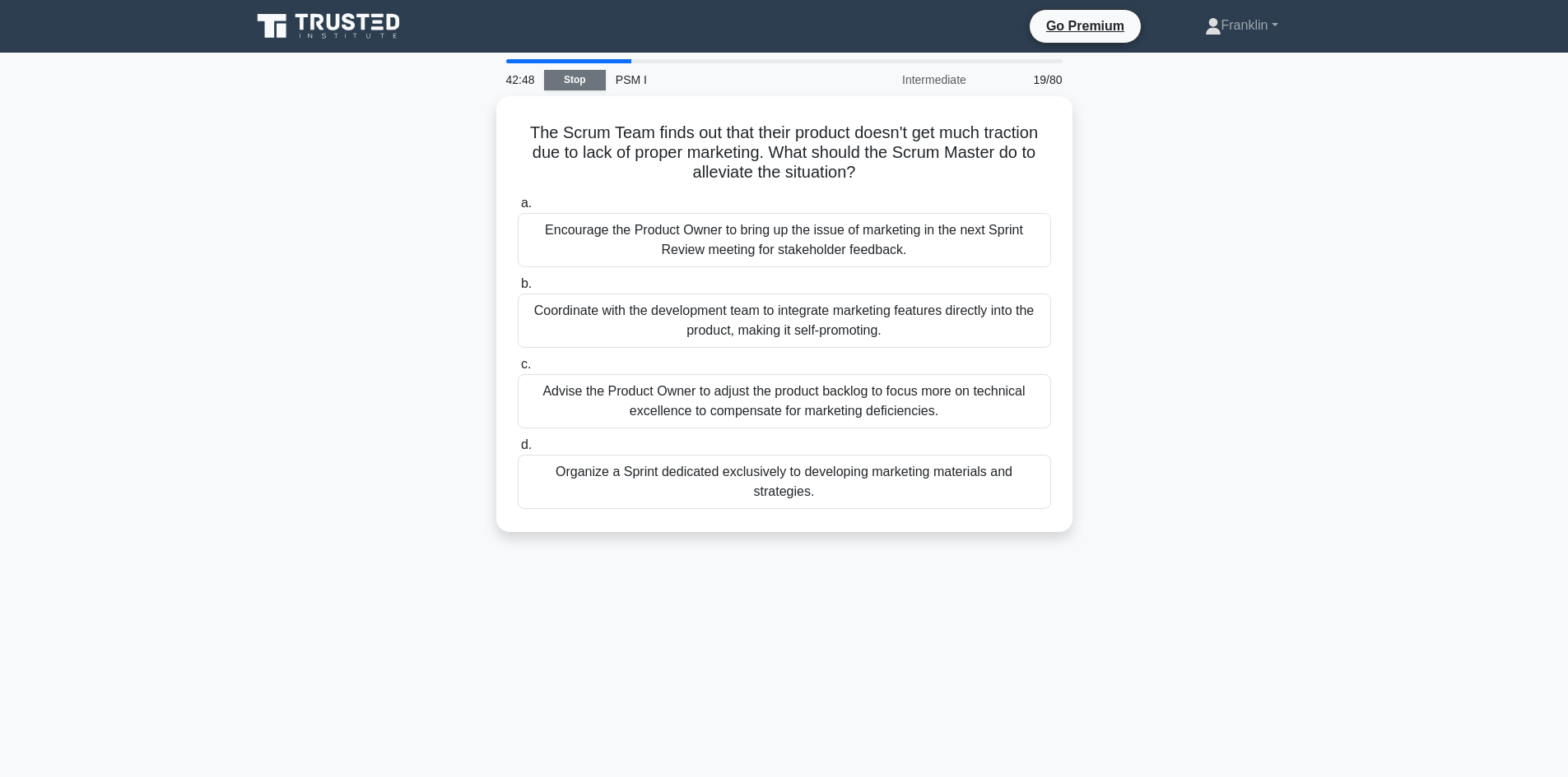
click at [598, 84] on link "Stop" at bounding box center [575, 81] width 62 height 21
